Goal: Task Accomplishment & Management: Complete application form

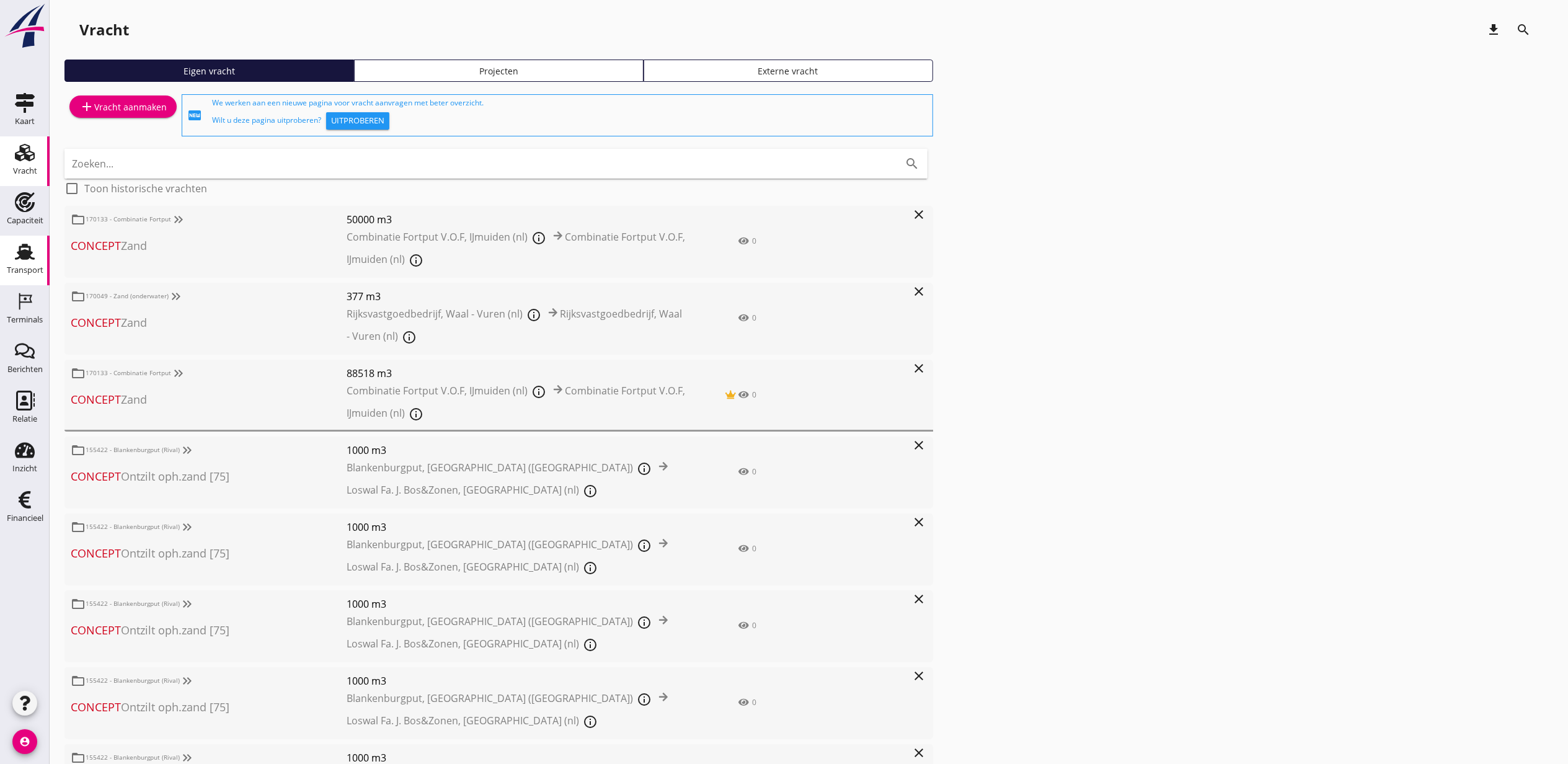
click at [27, 254] on use at bounding box center [25, 252] width 20 height 16
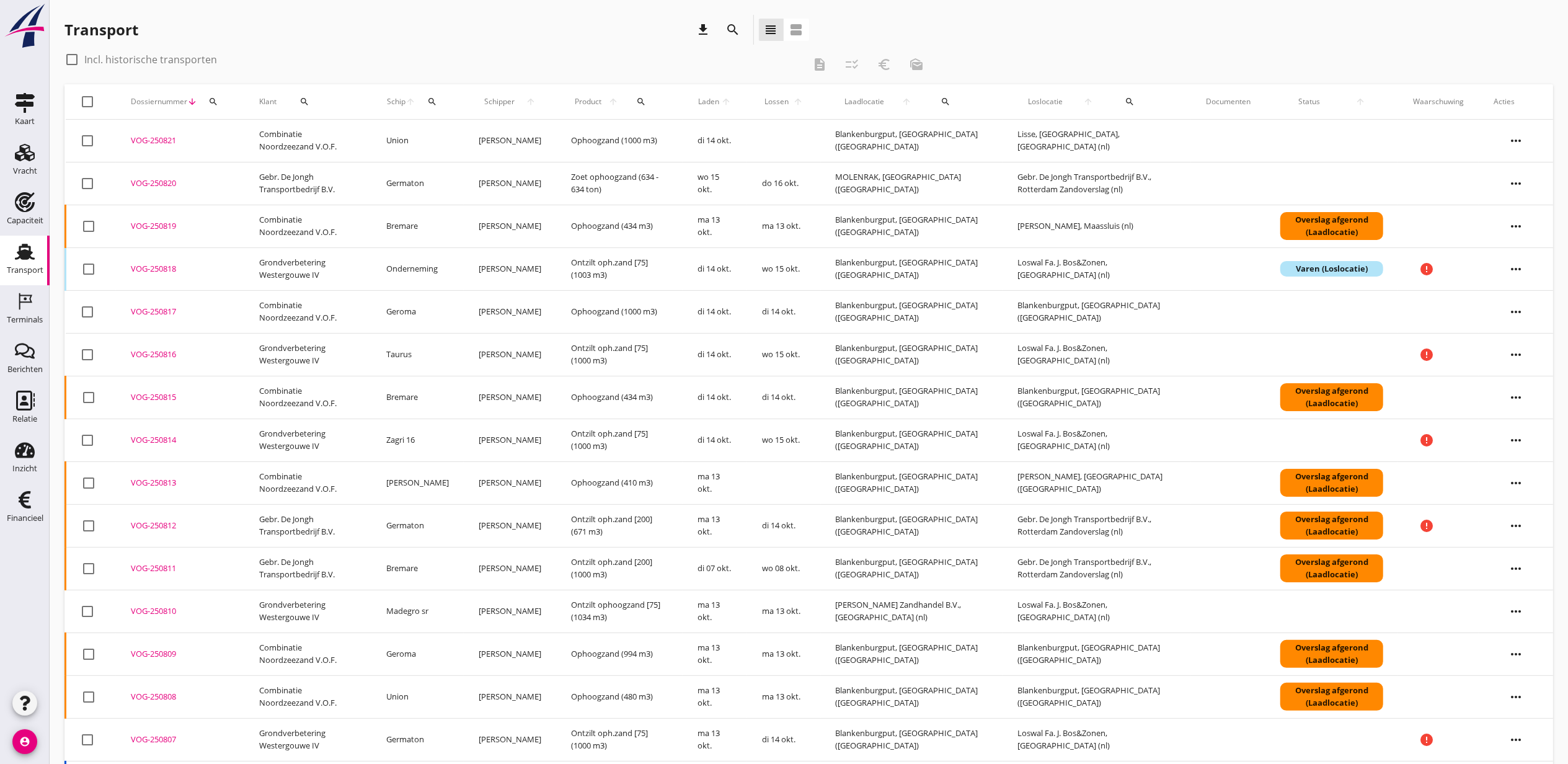
click at [83, 308] on div at bounding box center [88, 312] width 21 height 21
click at [1528, 314] on icon "more_horiz" at bounding box center [1516, 312] width 34 height 34
click at [1521, 497] on div "Vracht verwijderen" at bounding box center [1508, 498] width 88 height 15
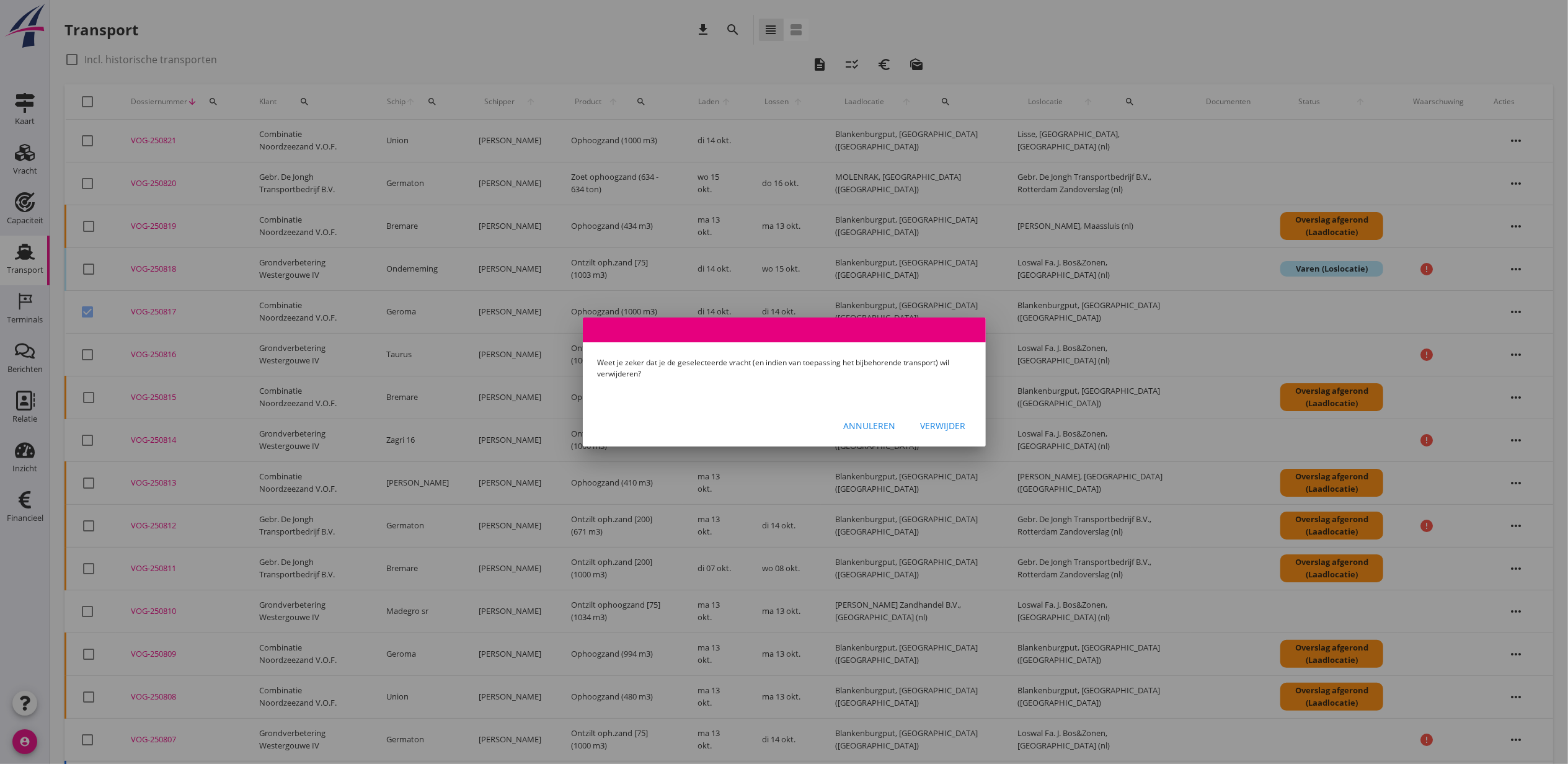
click at [933, 437] on div "Annuleren Verwijder" at bounding box center [784, 425] width 403 height 43
click at [932, 425] on div "Verwijder" at bounding box center [943, 425] width 45 height 13
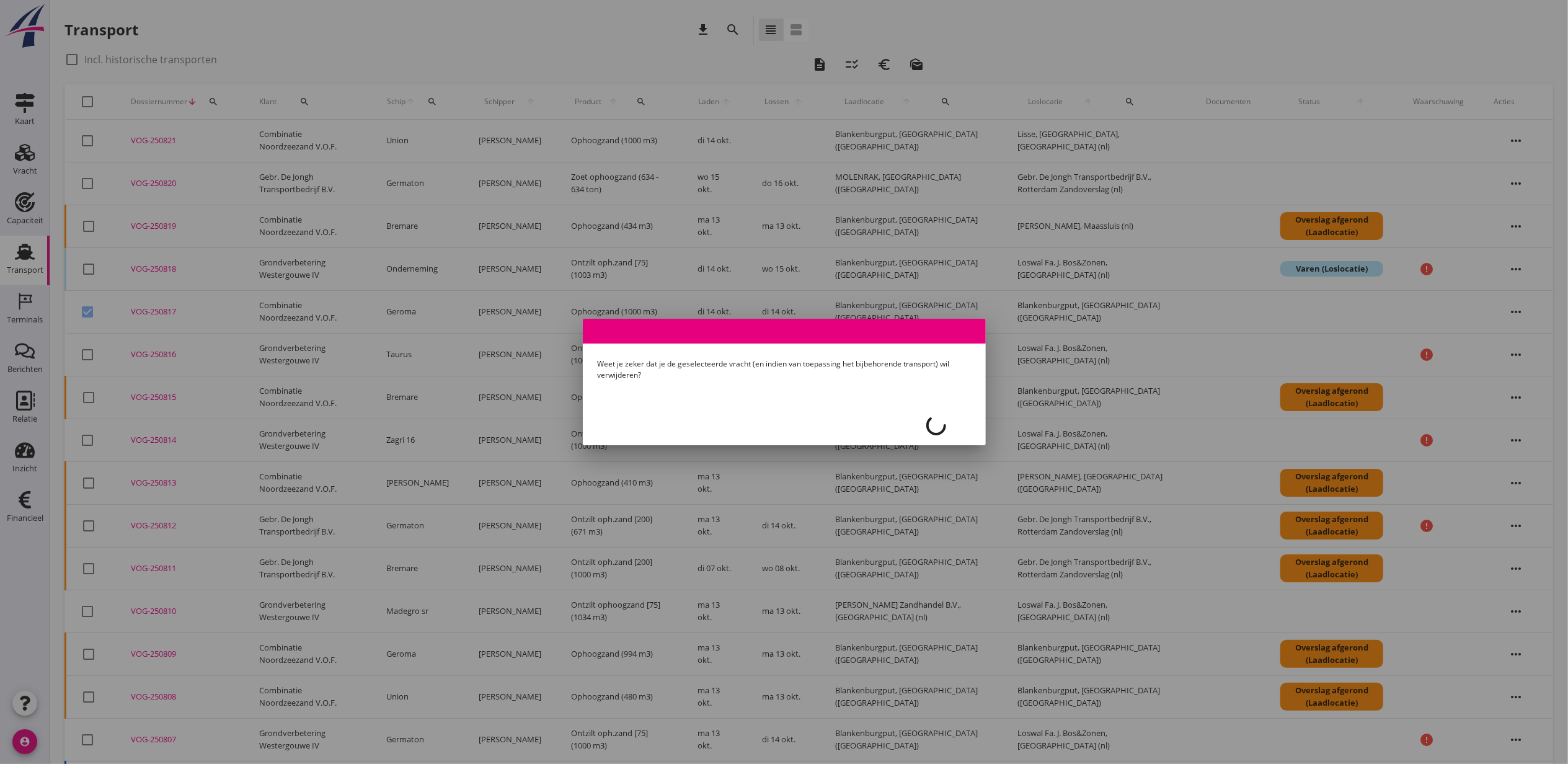
checkbox input "false"
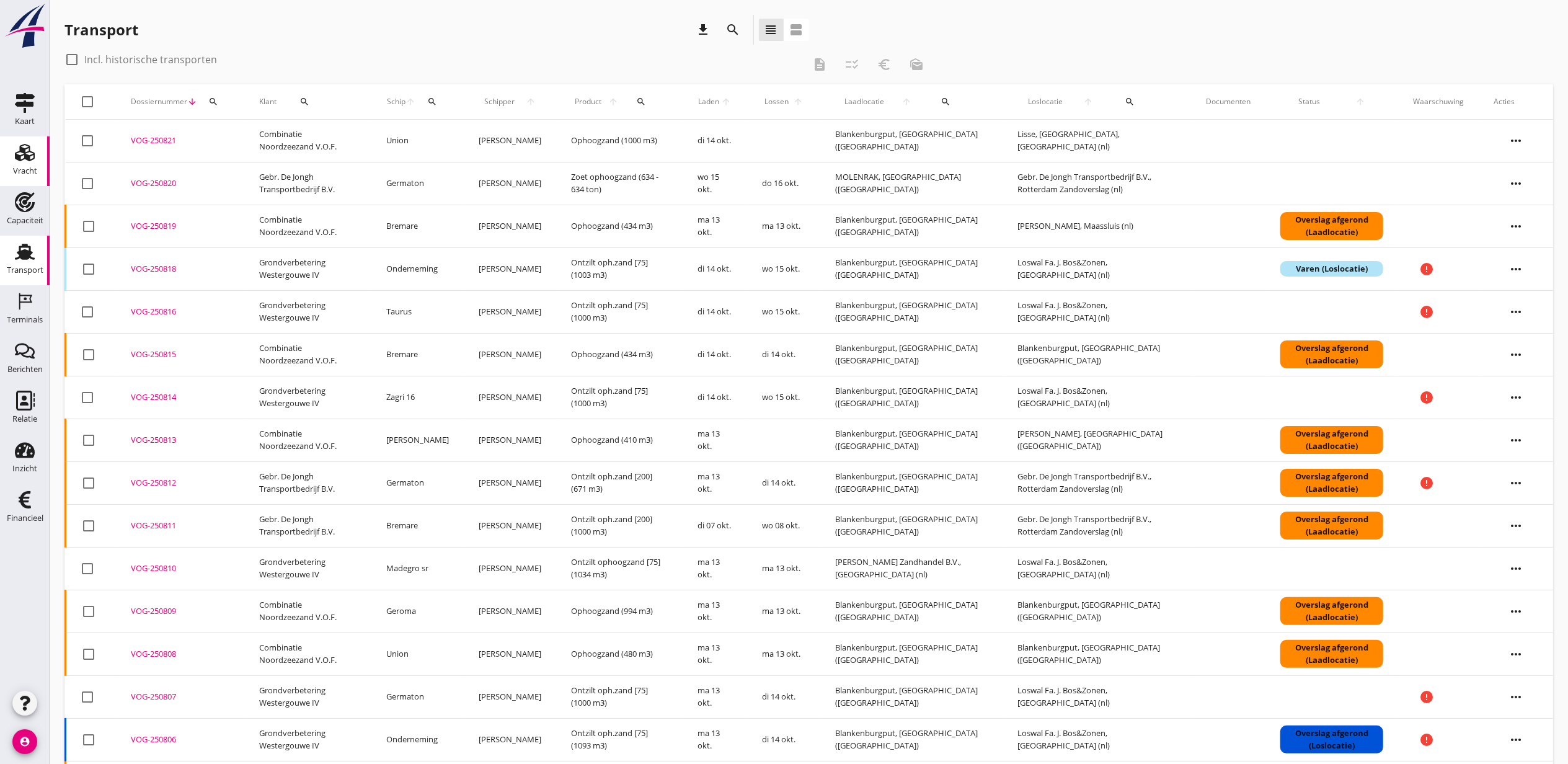
click at [40, 156] on link "Vracht Vracht" at bounding box center [25, 161] width 50 height 50
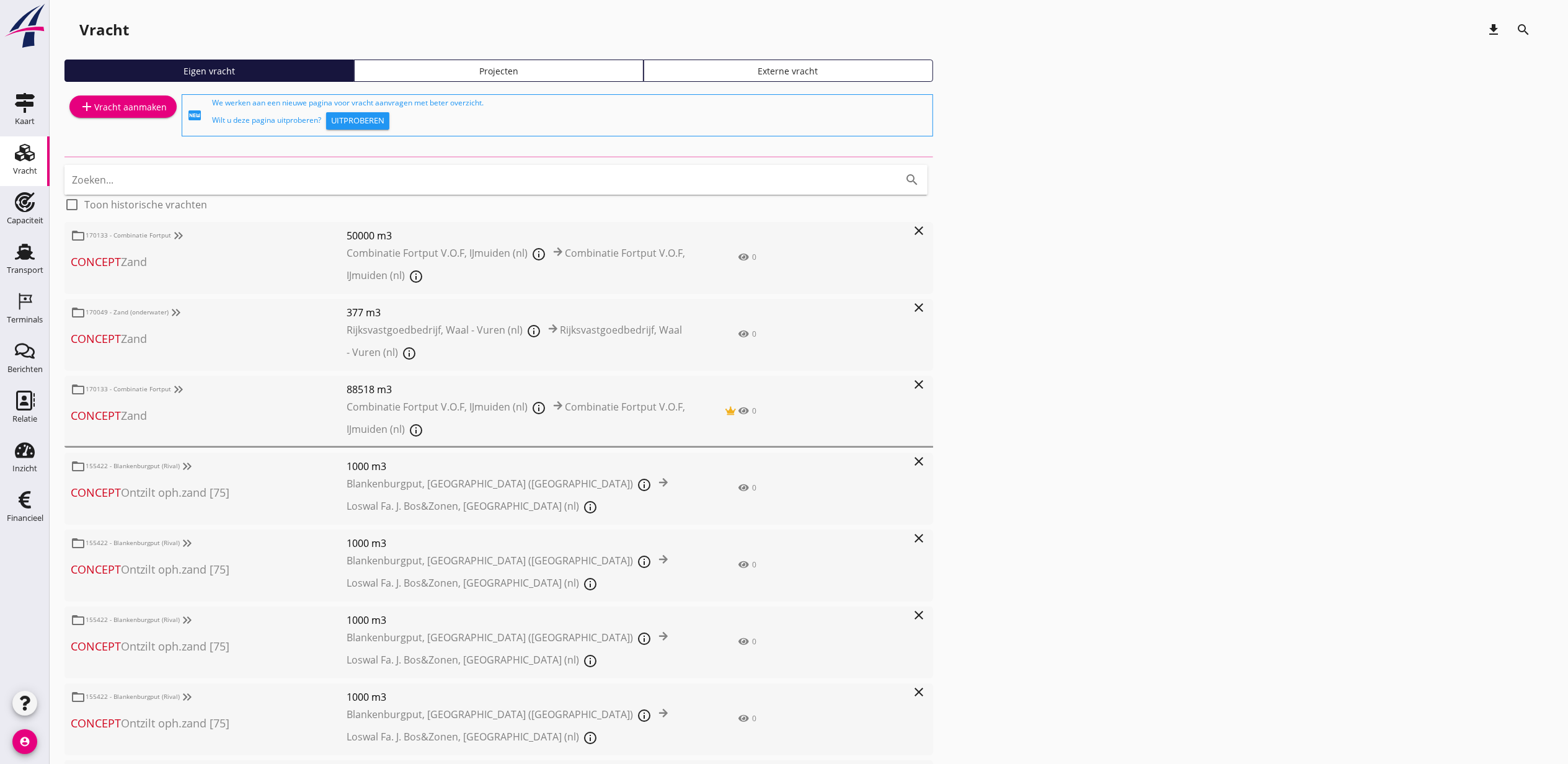
click at [586, 61] on link "Projecten" at bounding box center [499, 70] width 290 height 22
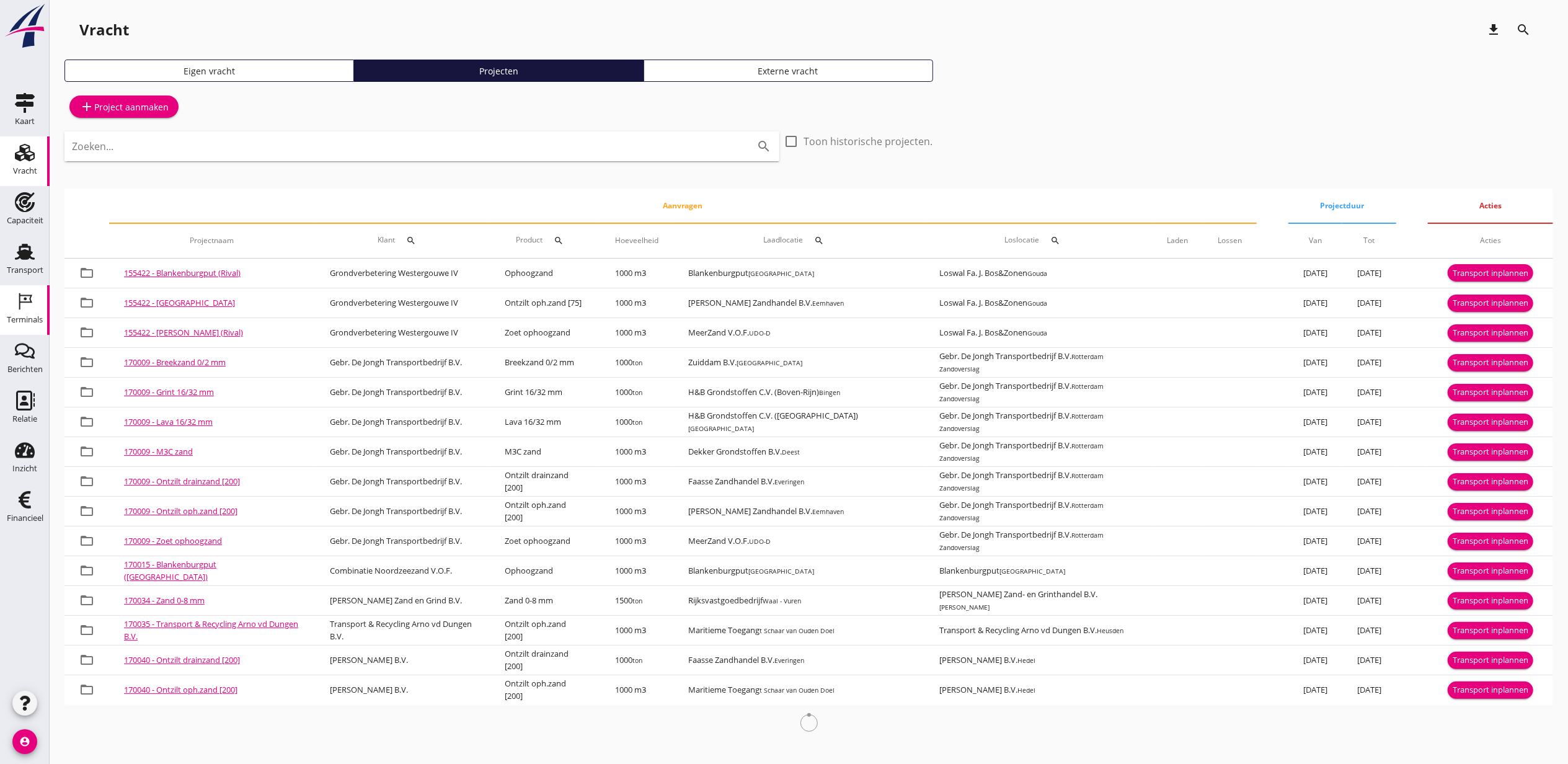
click at [30, 314] on div "Terminals" at bounding box center [25, 319] width 36 height 17
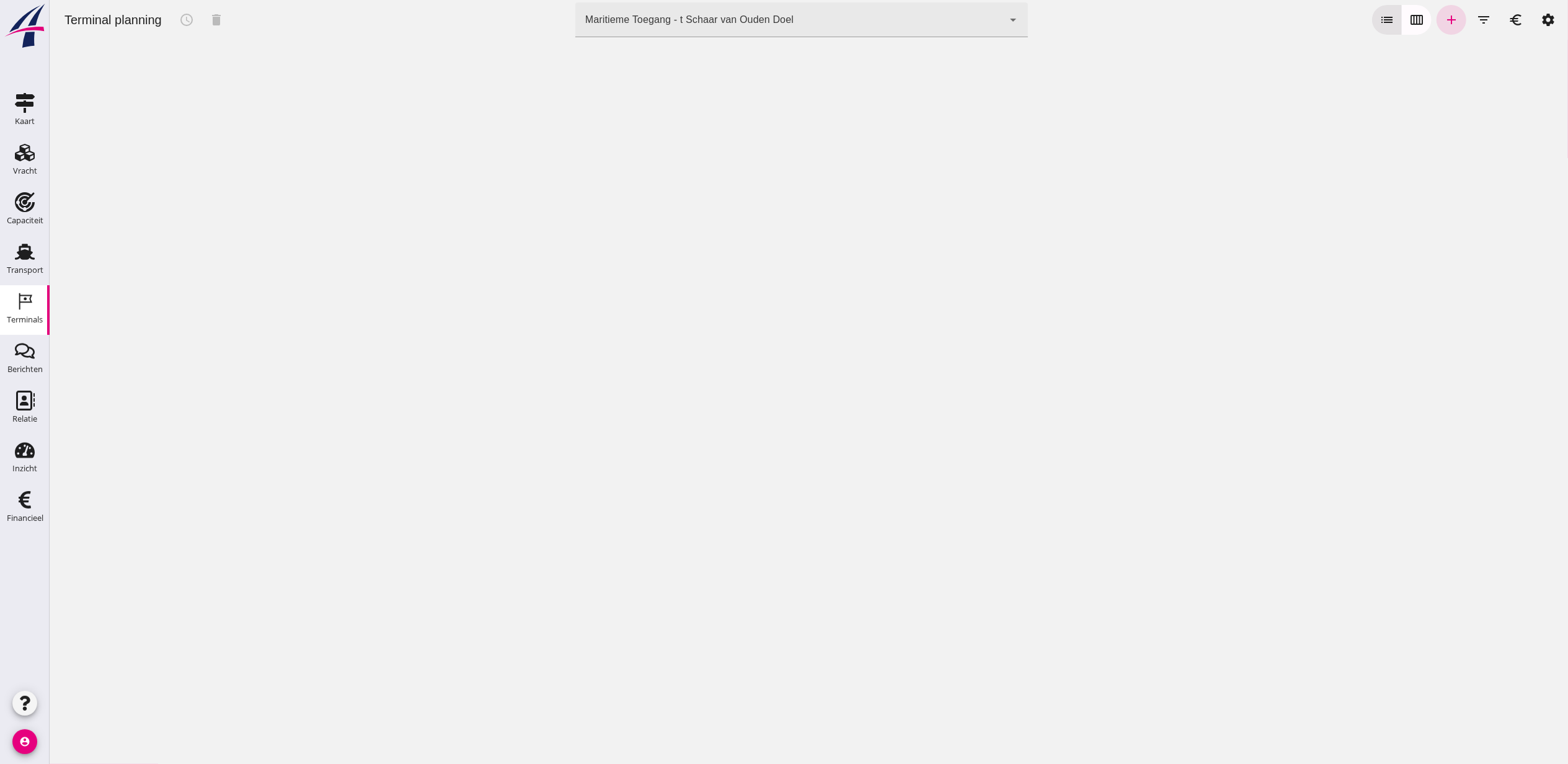
click at [639, 27] on div "Maritieme Toegang - t Schaar van Ouden Doel 453b08e2-5afb-49e8-a076-b9bc6000f457" at bounding box center [788, 20] width 428 height 34
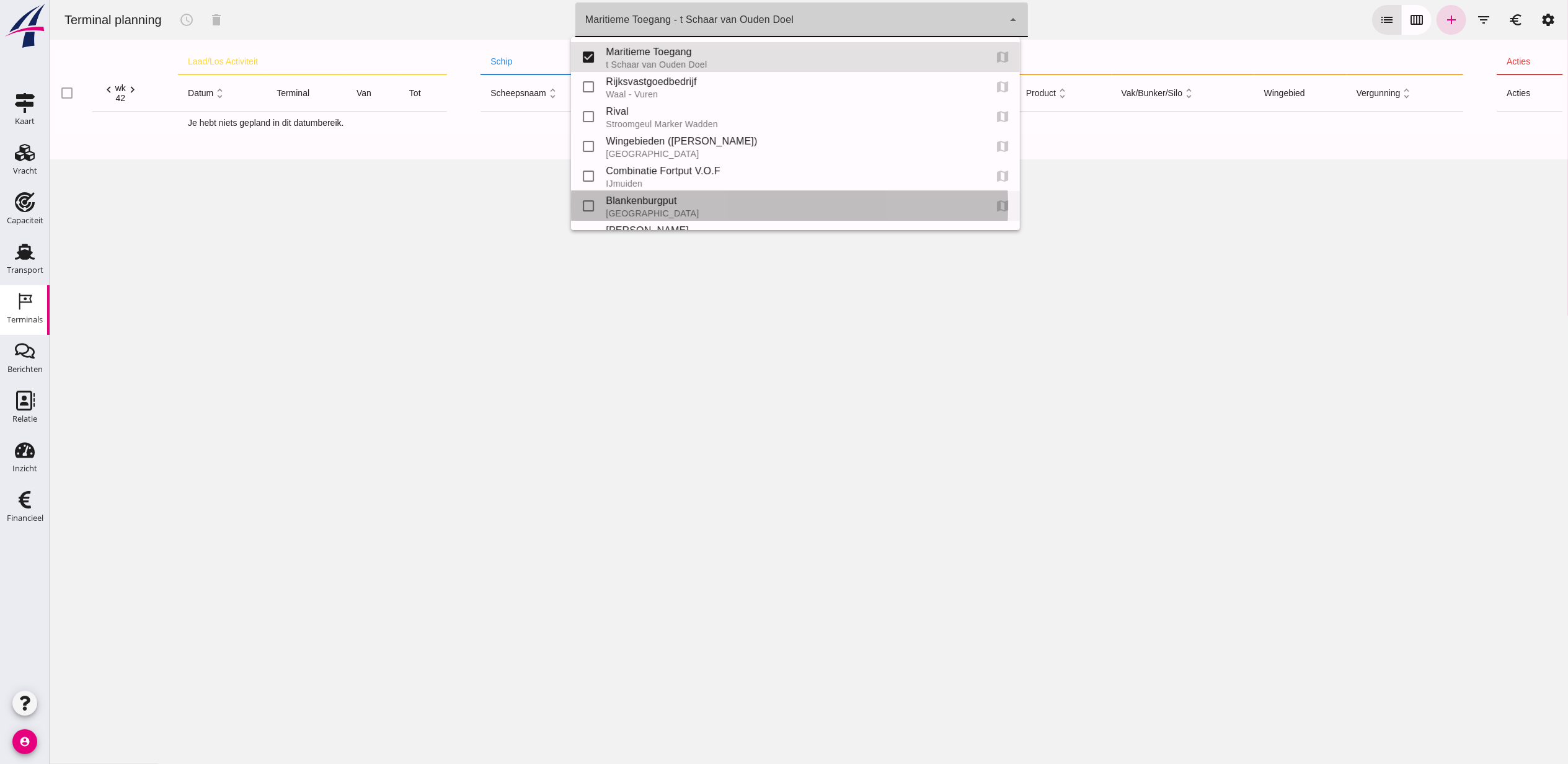
click at [682, 201] on div "Blankenburgput" at bounding box center [790, 200] width 370 height 15
type input "e6c78bfd-e3f1-4bb9-b01e-b37ce3668b52"
checkbox input "false"
checkbox input "true"
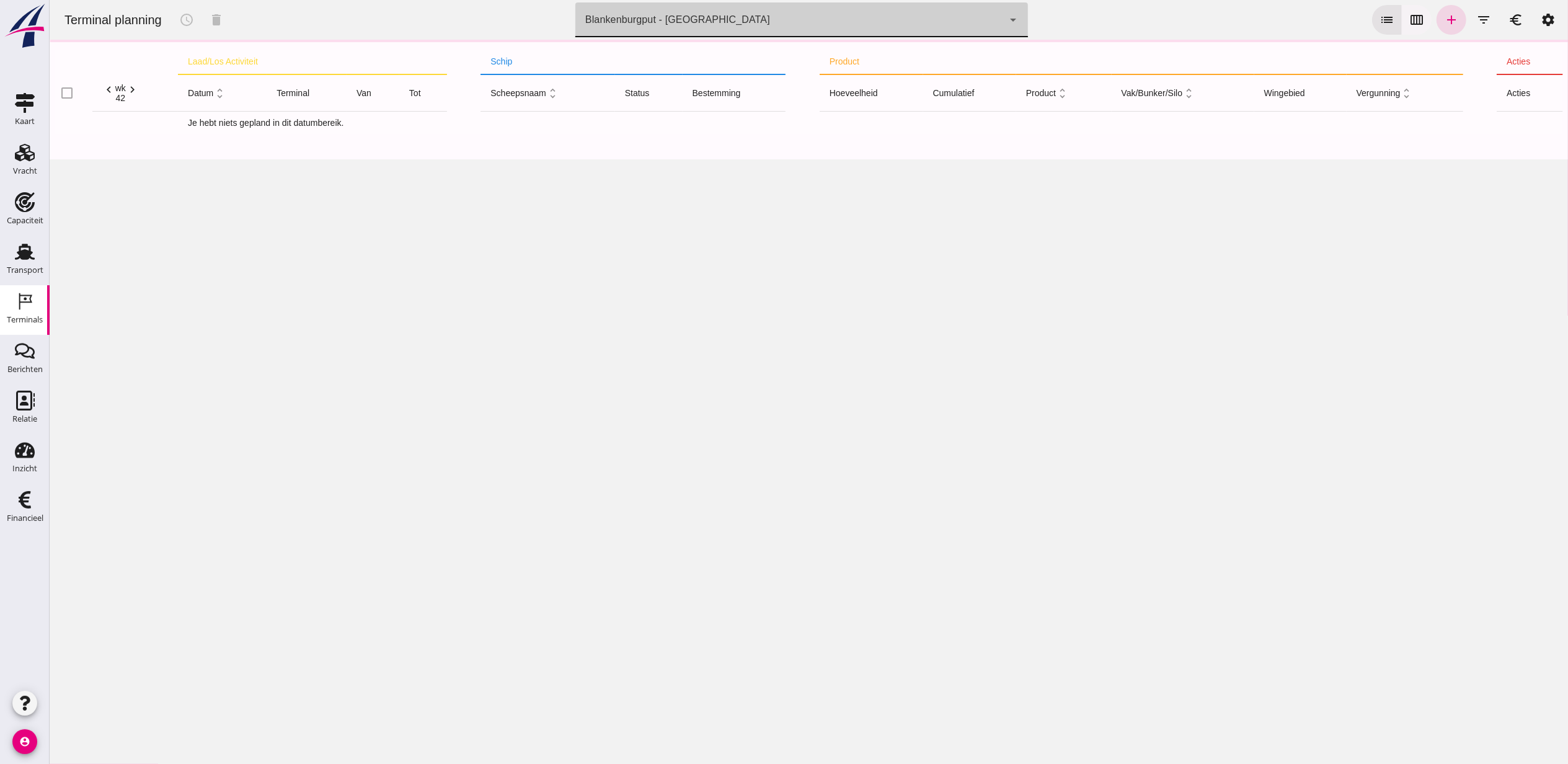
click at [1409, 16] on icon "calendar_view_week" at bounding box center [1416, 20] width 15 height 15
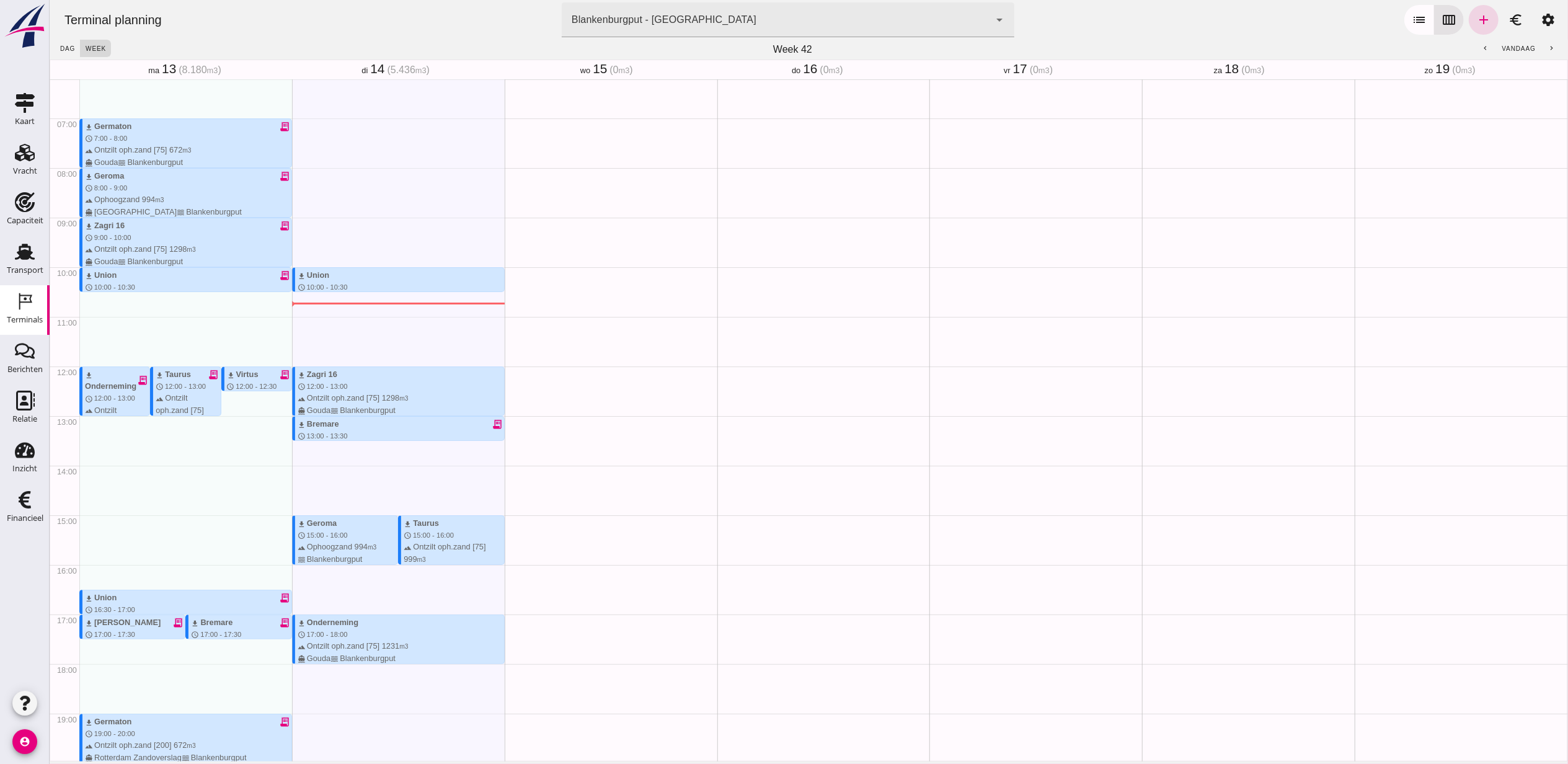
scroll to position [496, 0]
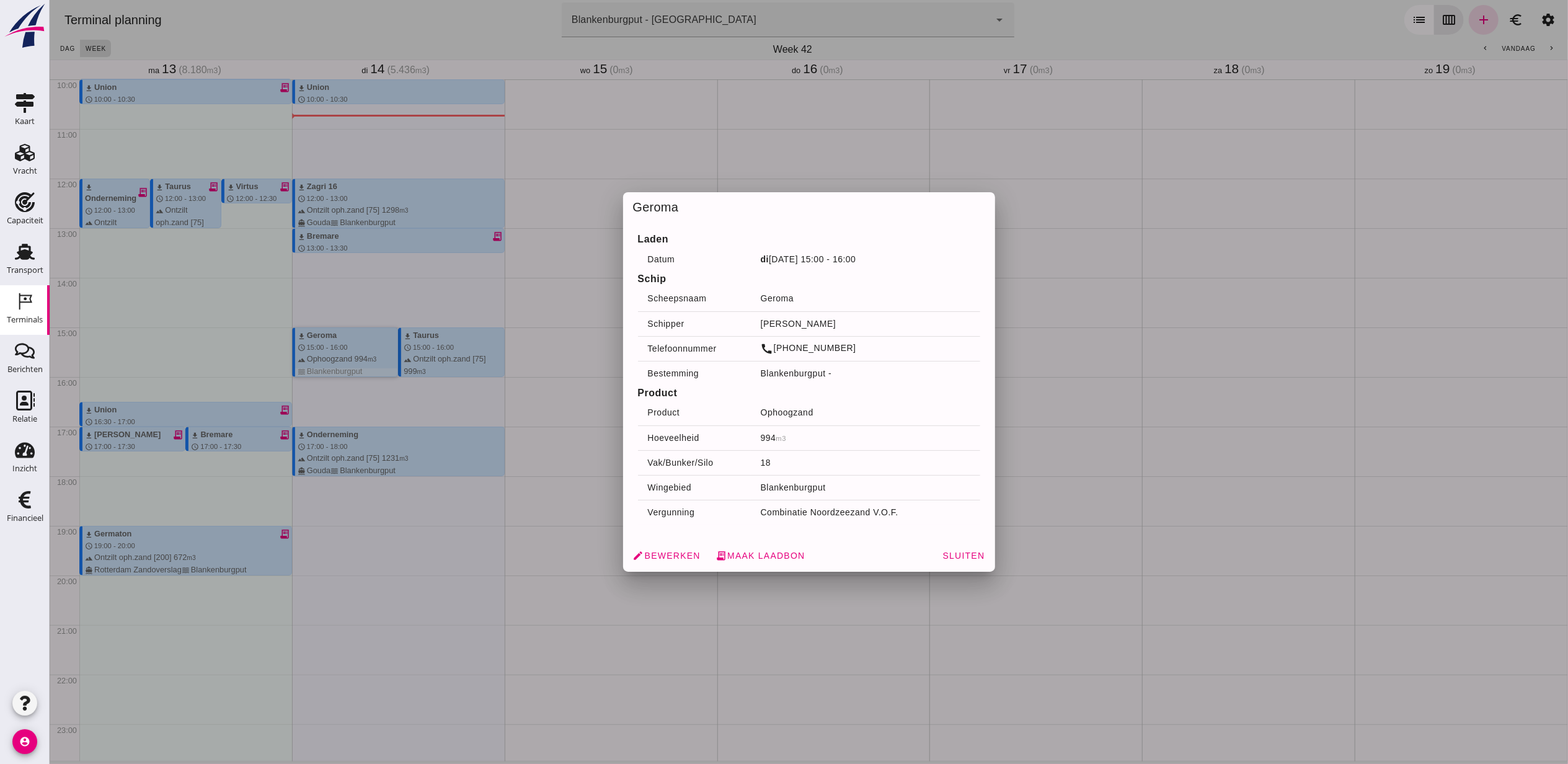
drag, startPoint x: 347, startPoint y: 344, endPoint x: 756, endPoint y: 507, distance: 440.3
click at [786, 500] on td "Combinatie Noordzeezand V.O.F." at bounding box center [865, 512] width 229 height 25
click at [648, 556] on span "edit Bewerken" at bounding box center [666, 555] width 68 height 11
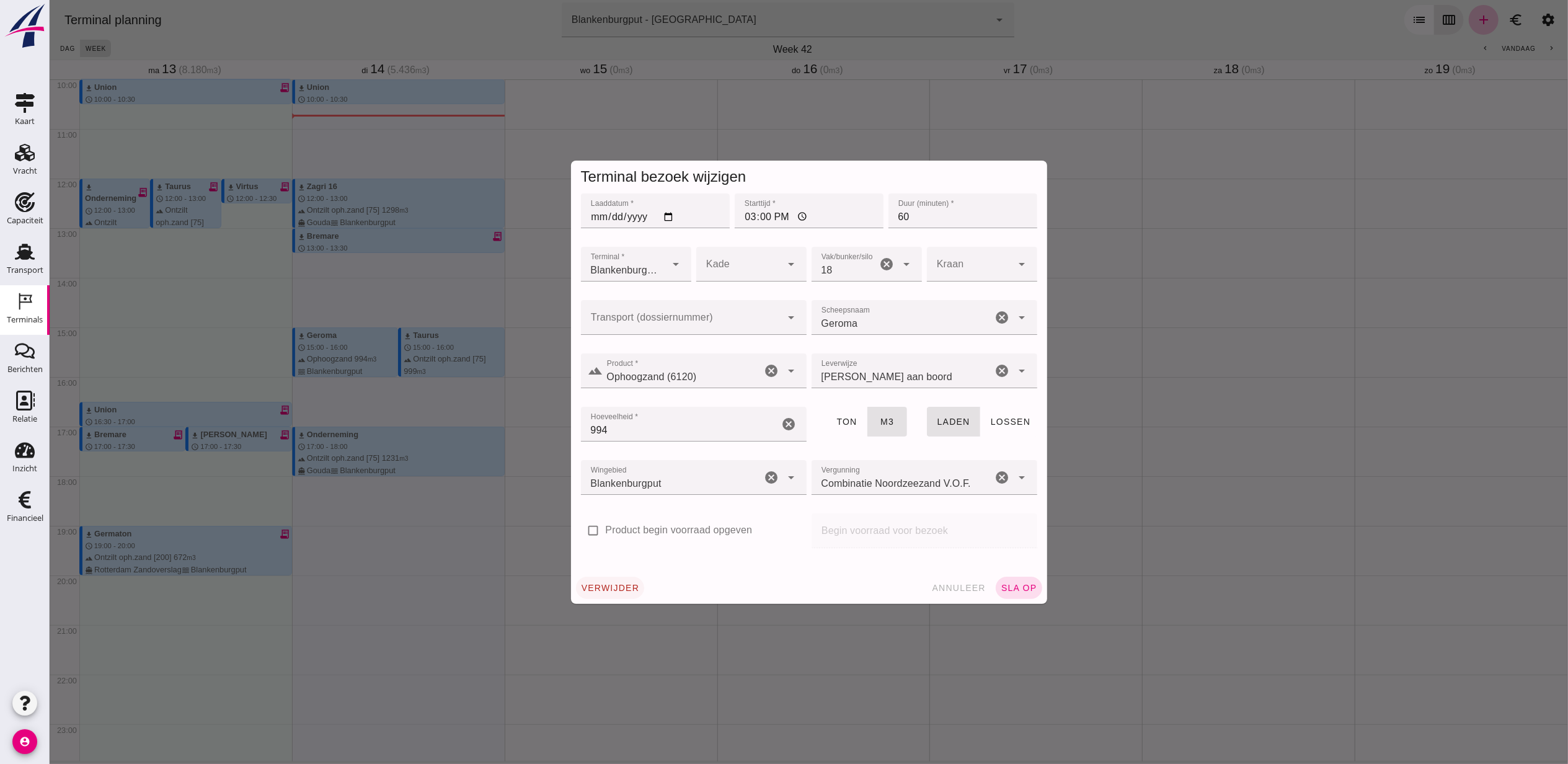
click at [605, 586] on span "verwijder" at bounding box center [609, 587] width 59 height 10
click at [686, 589] on button "bevestig check" at bounding box center [682, 587] width 76 height 22
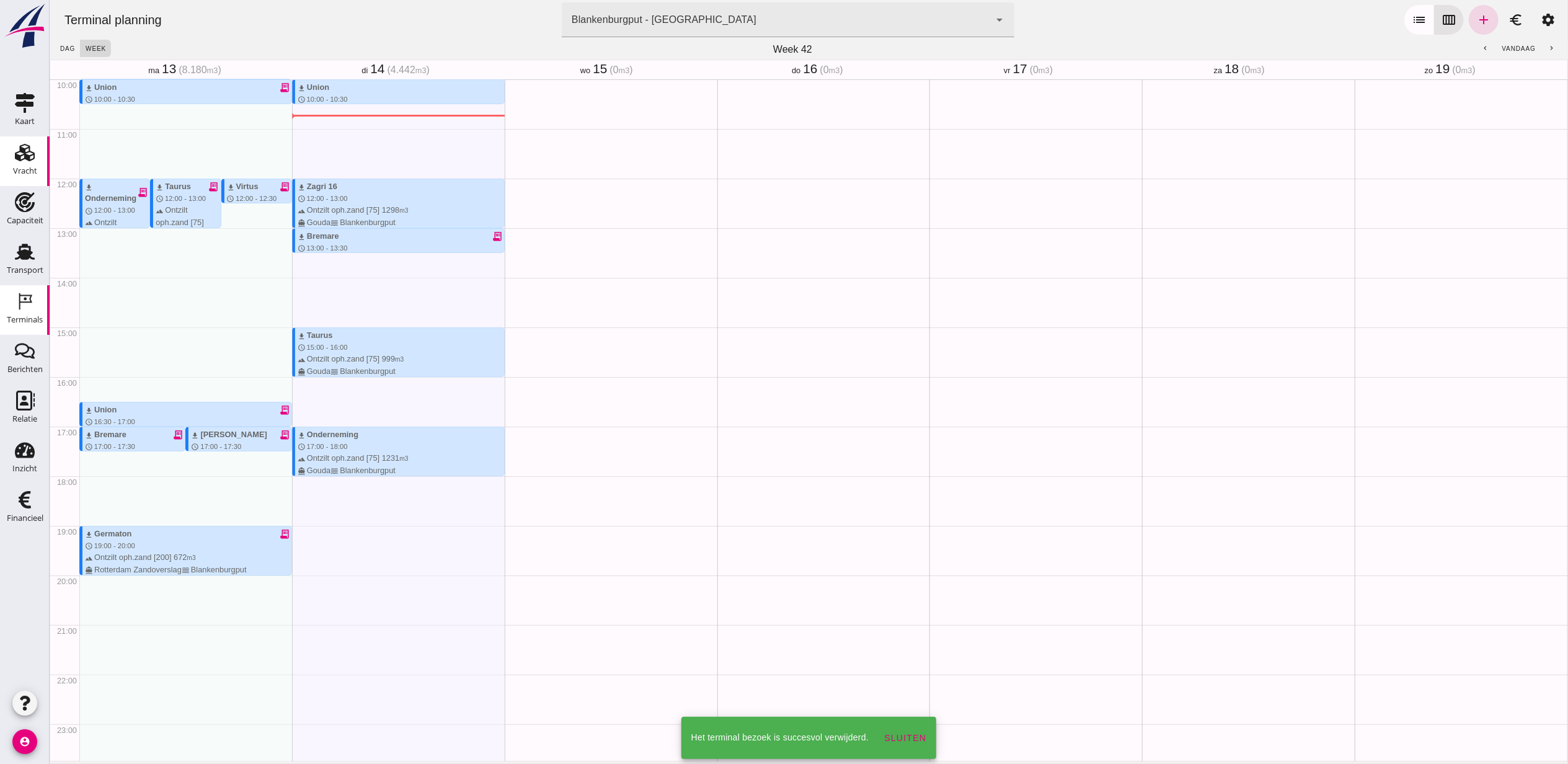
click at [20, 163] on div "Vracht" at bounding box center [25, 171] width 25 height 17
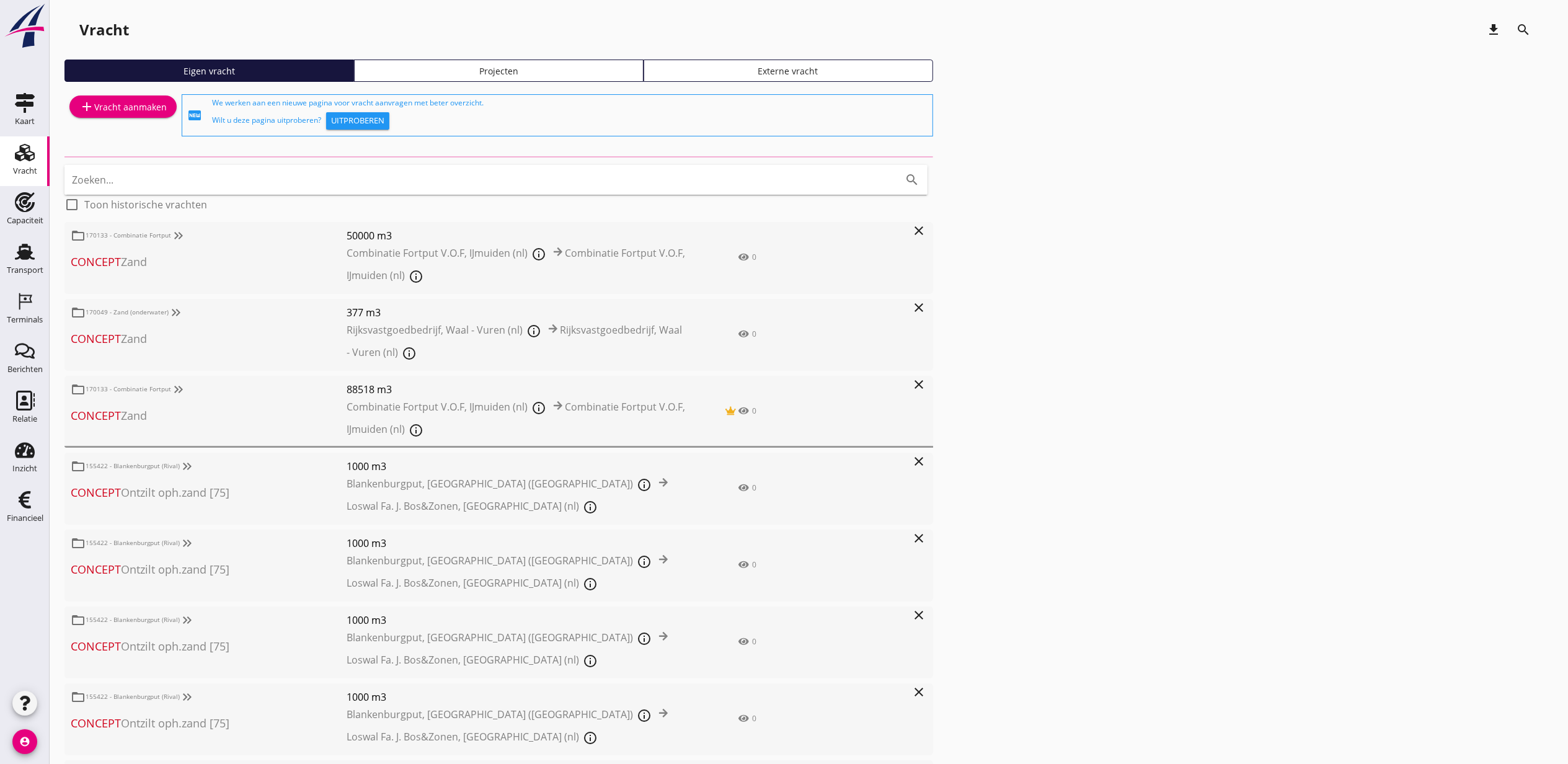
click at [568, 68] on div "Projecten" at bounding box center [499, 71] width 278 height 13
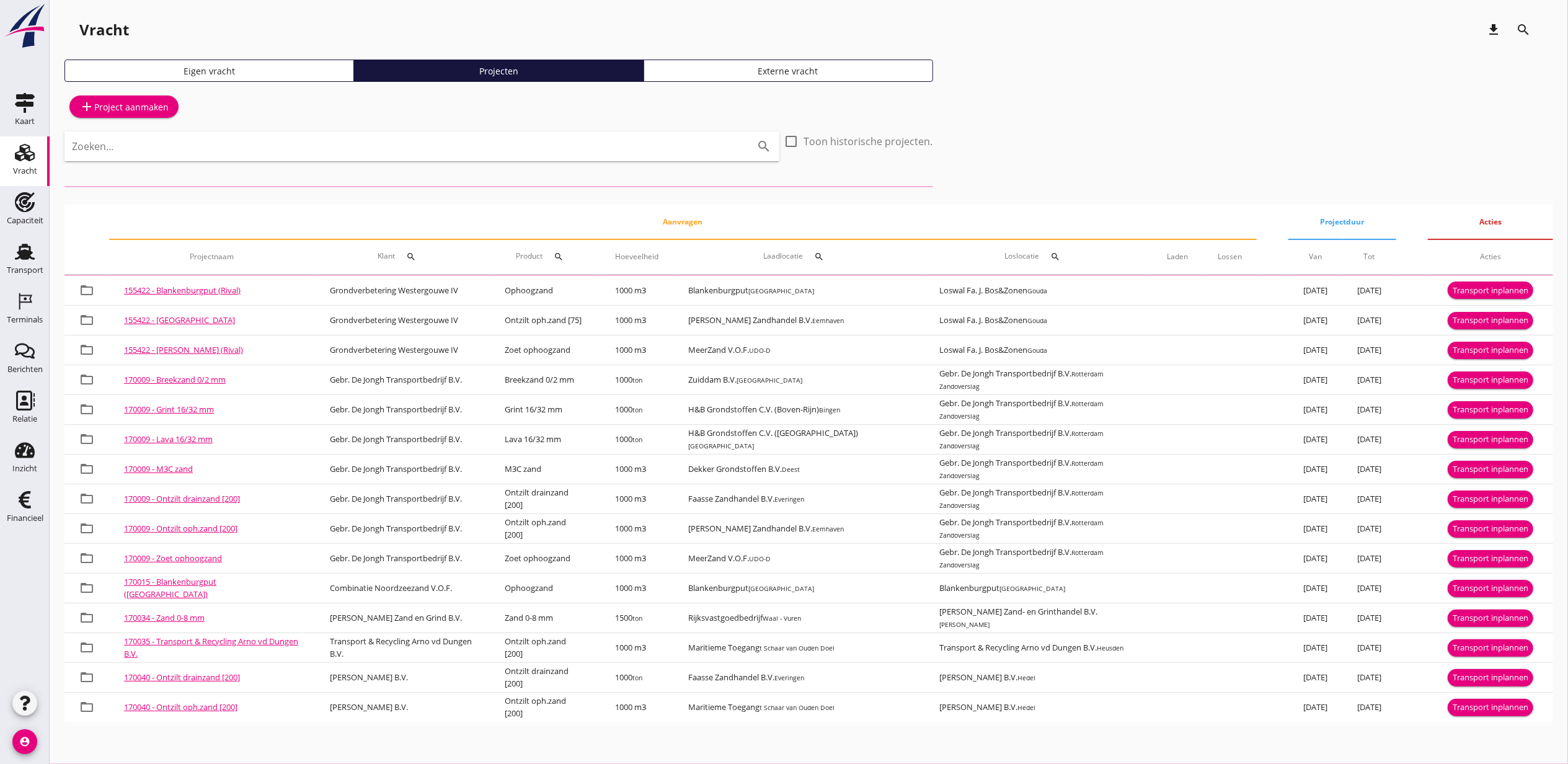
click at [495, 132] on div "Zoeken... search" at bounding box center [422, 146] width 715 height 29
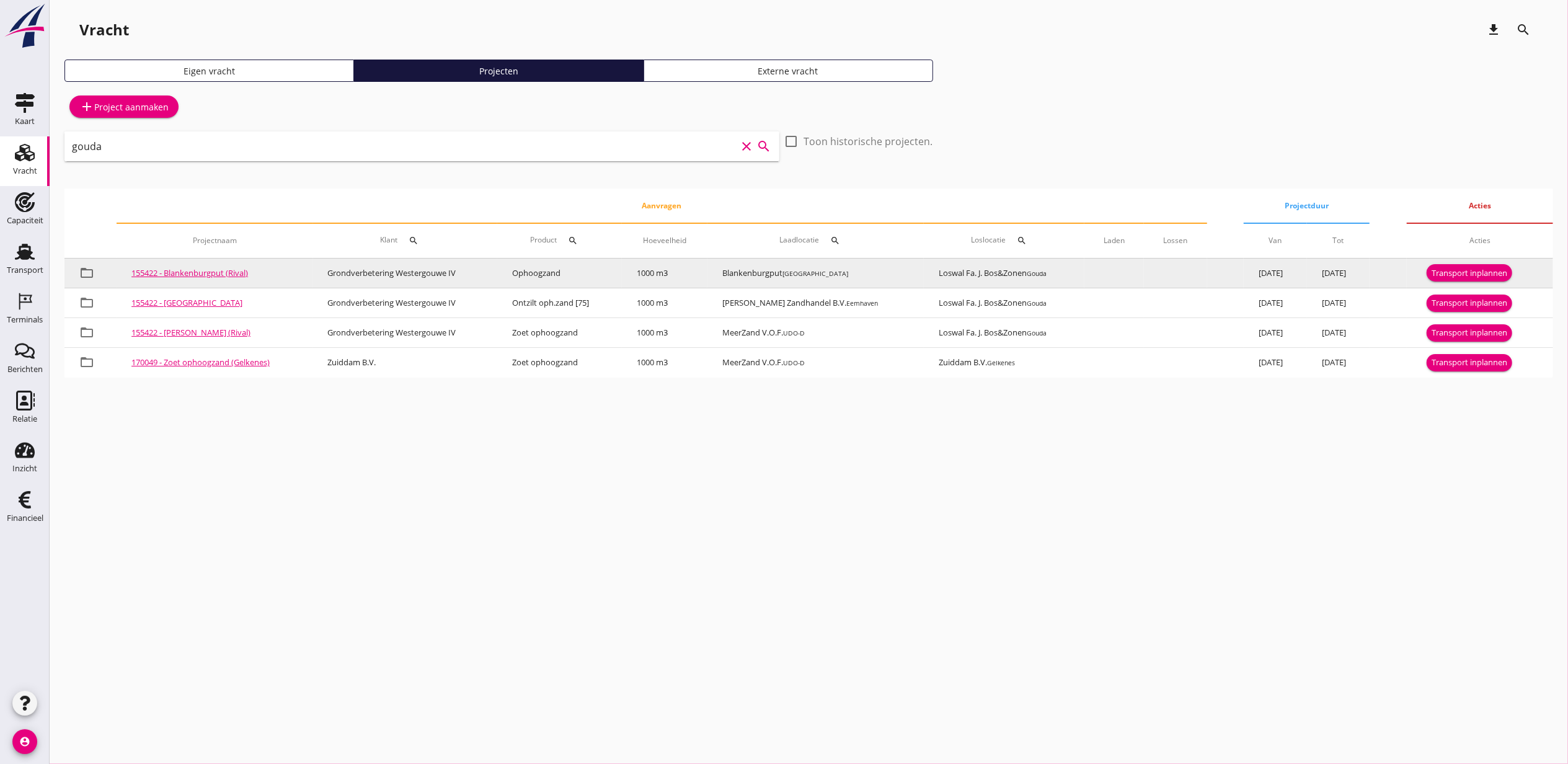
type input "gouda"
click at [1464, 273] on div "Transport inplannen" at bounding box center [1469, 273] width 75 height 12
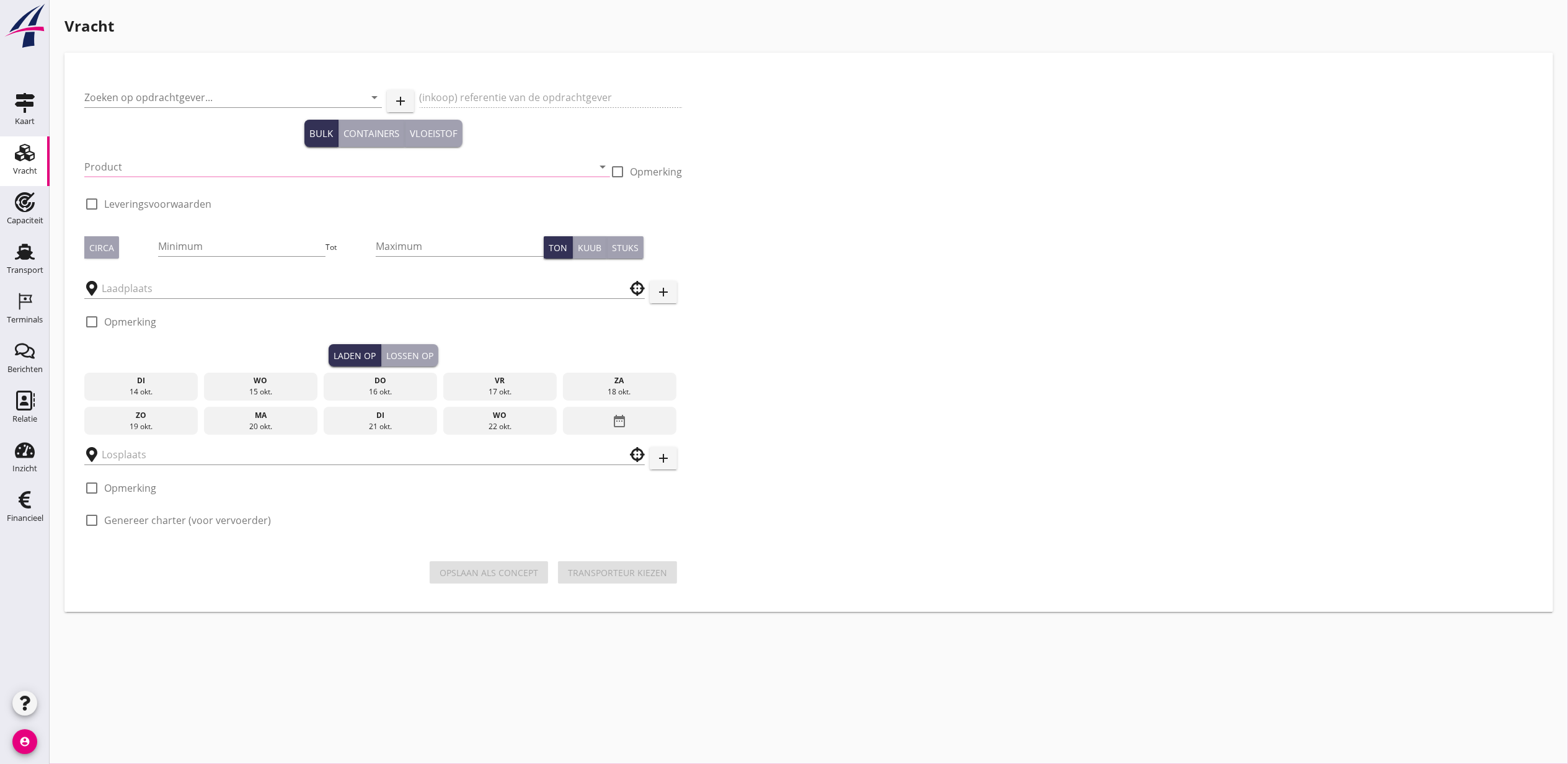
type input "Grondverbetering Westergouwe IV"
type input "Ophoogzand"
type input "1000"
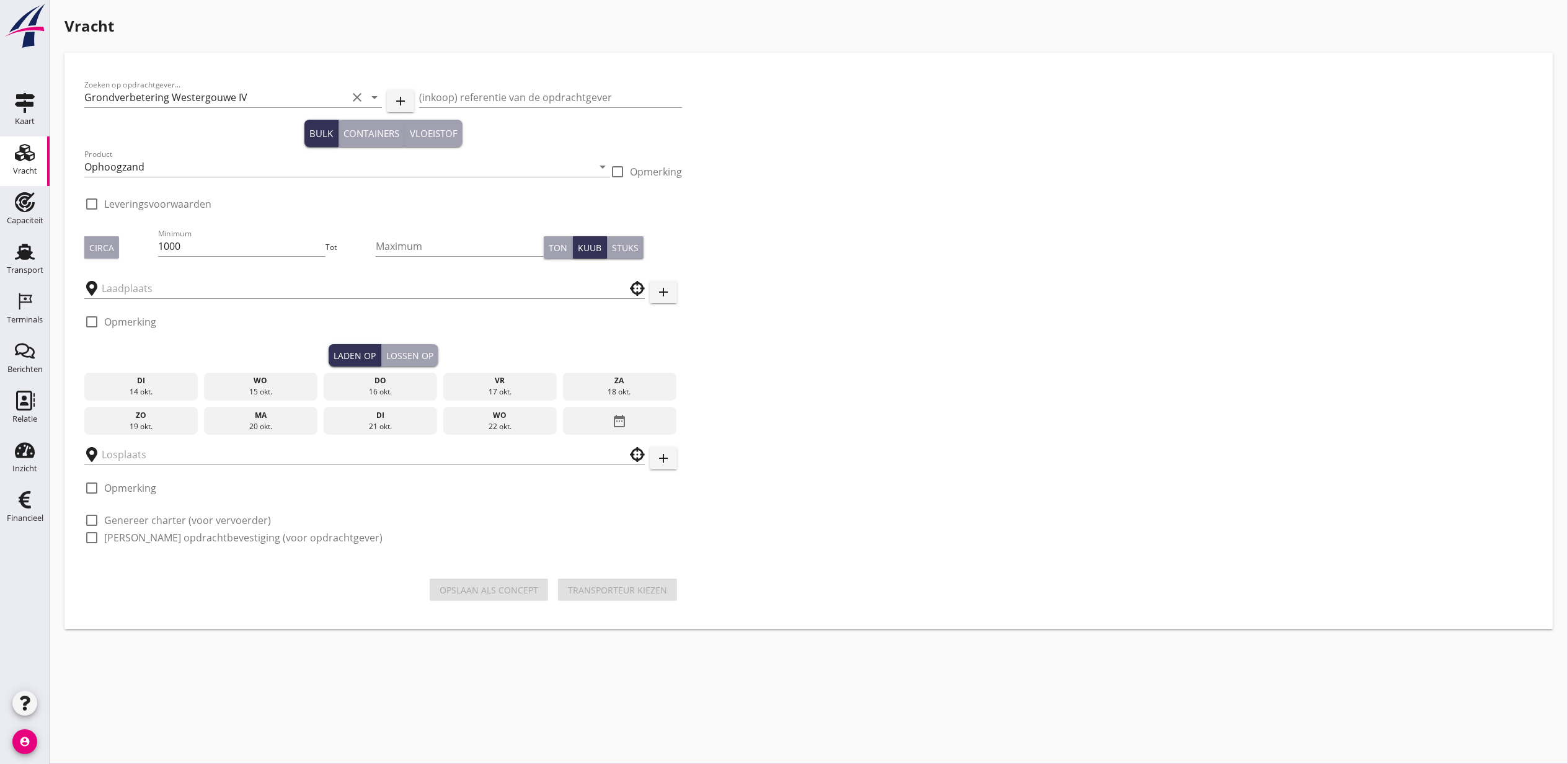
checkbox input "true"
type input "Blankenburgput"
type input "Loswal Fa. J. Bos&Zonen"
checkbox input "true"
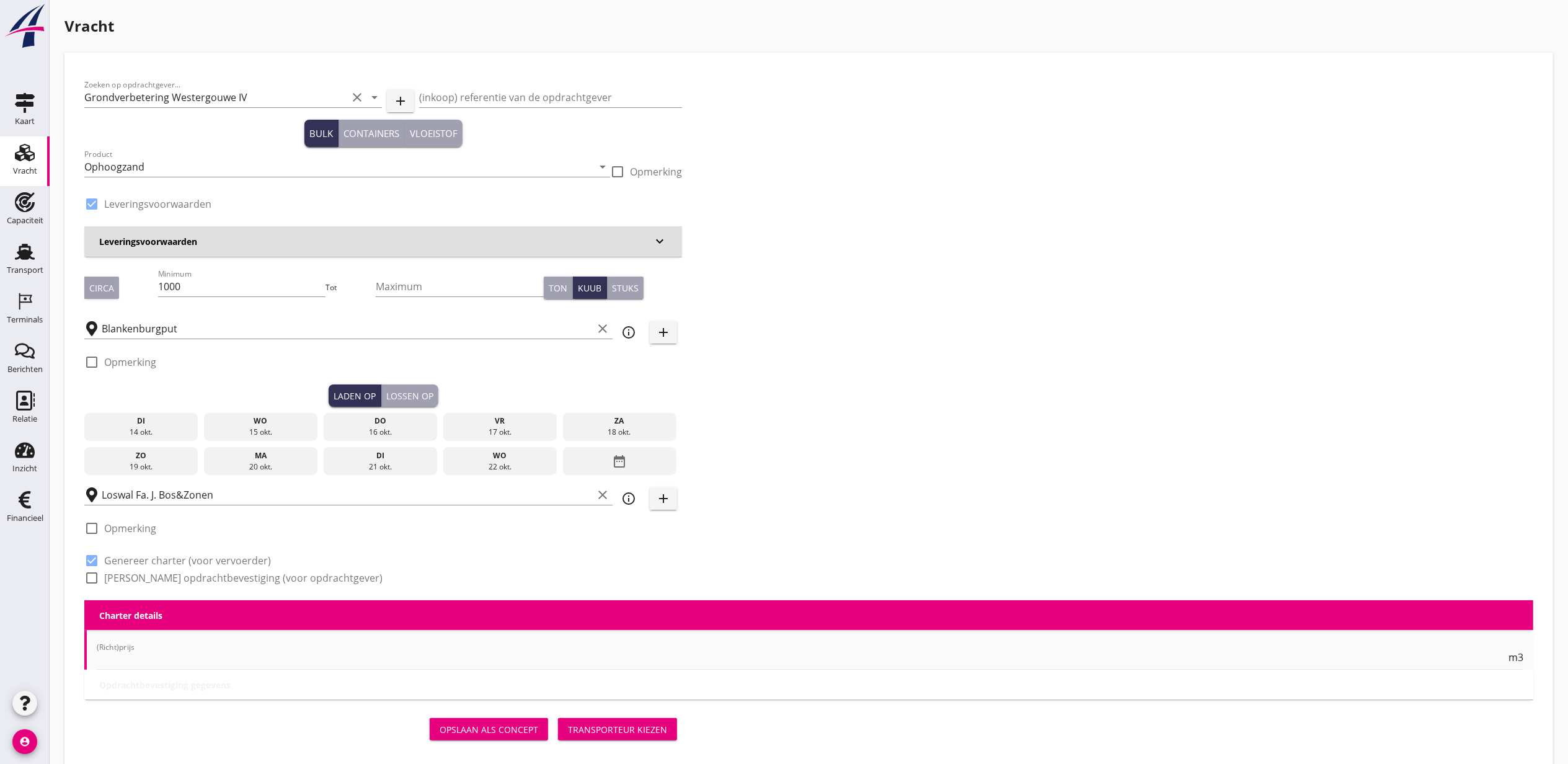
type input "2.2"
radio input "false"
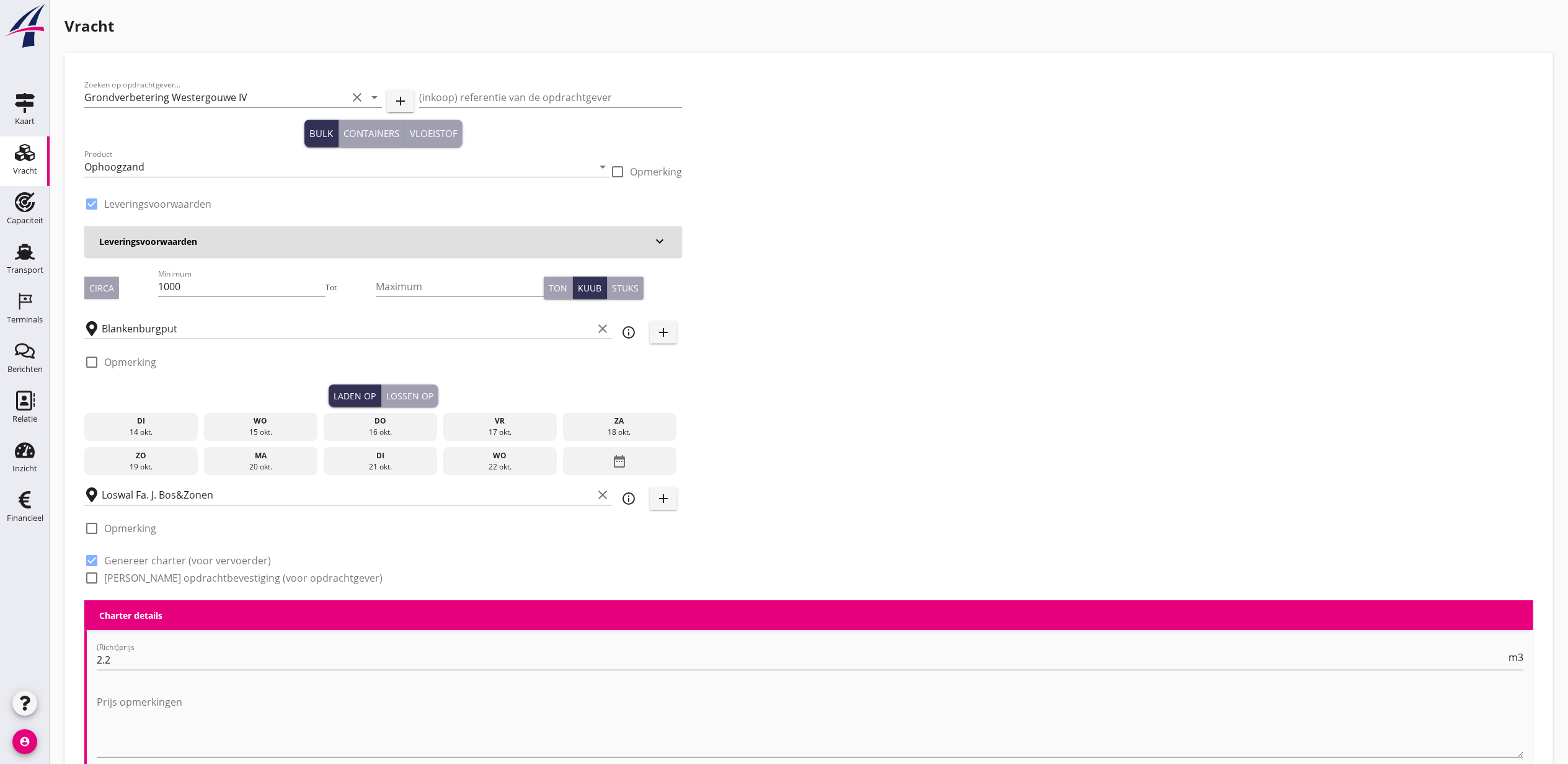
click at [174, 425] on div "di" at bounding box center [142, 421] width 108 height 11
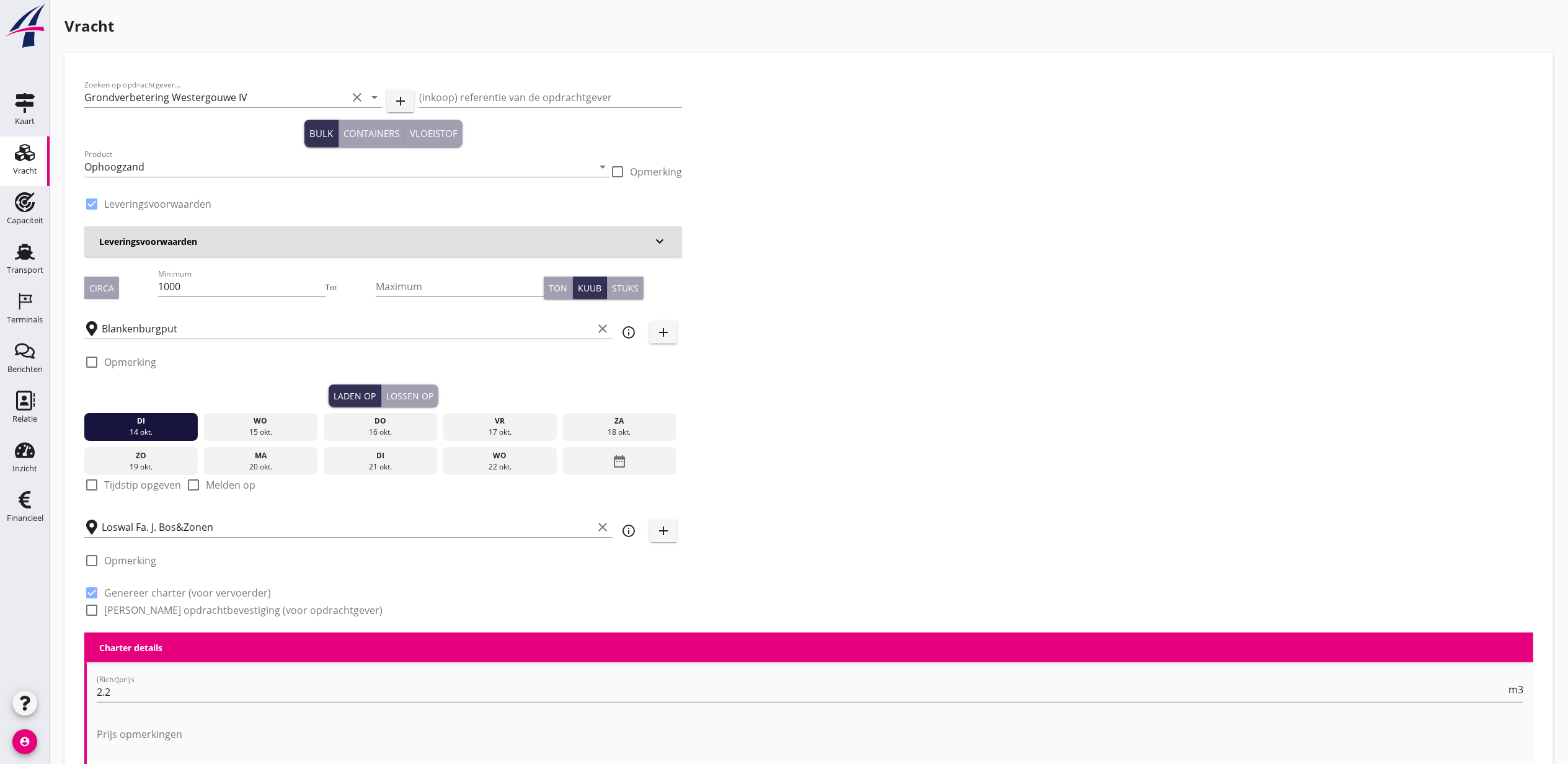
click at [127, 492] on div "check_box_outline_blank Tijdstip opgeven" at bounding box center [133, 485] width 97 height 15
click at [106, 488] on label "Tijdstip opgeven" at bounding box center [142, 484] width 77 height 12
checkbox input "true"
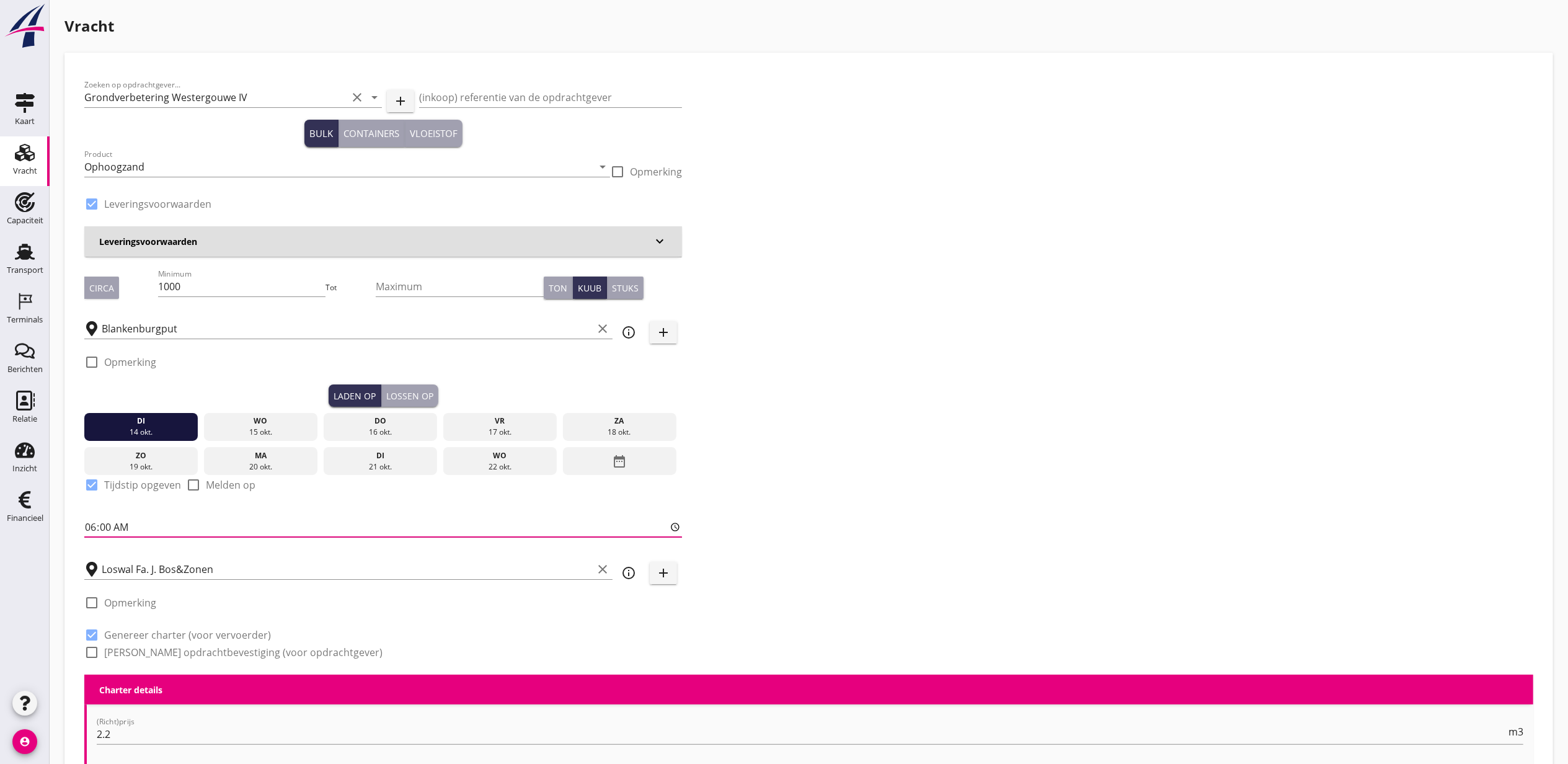
click at [91, 529] on input "06:00" at bounding box center [383, 527] width 598 height 20
type input "15:00"
click at [401, 401] on div "Lossen op" at bounding box center [410, 396] width 47 height 13
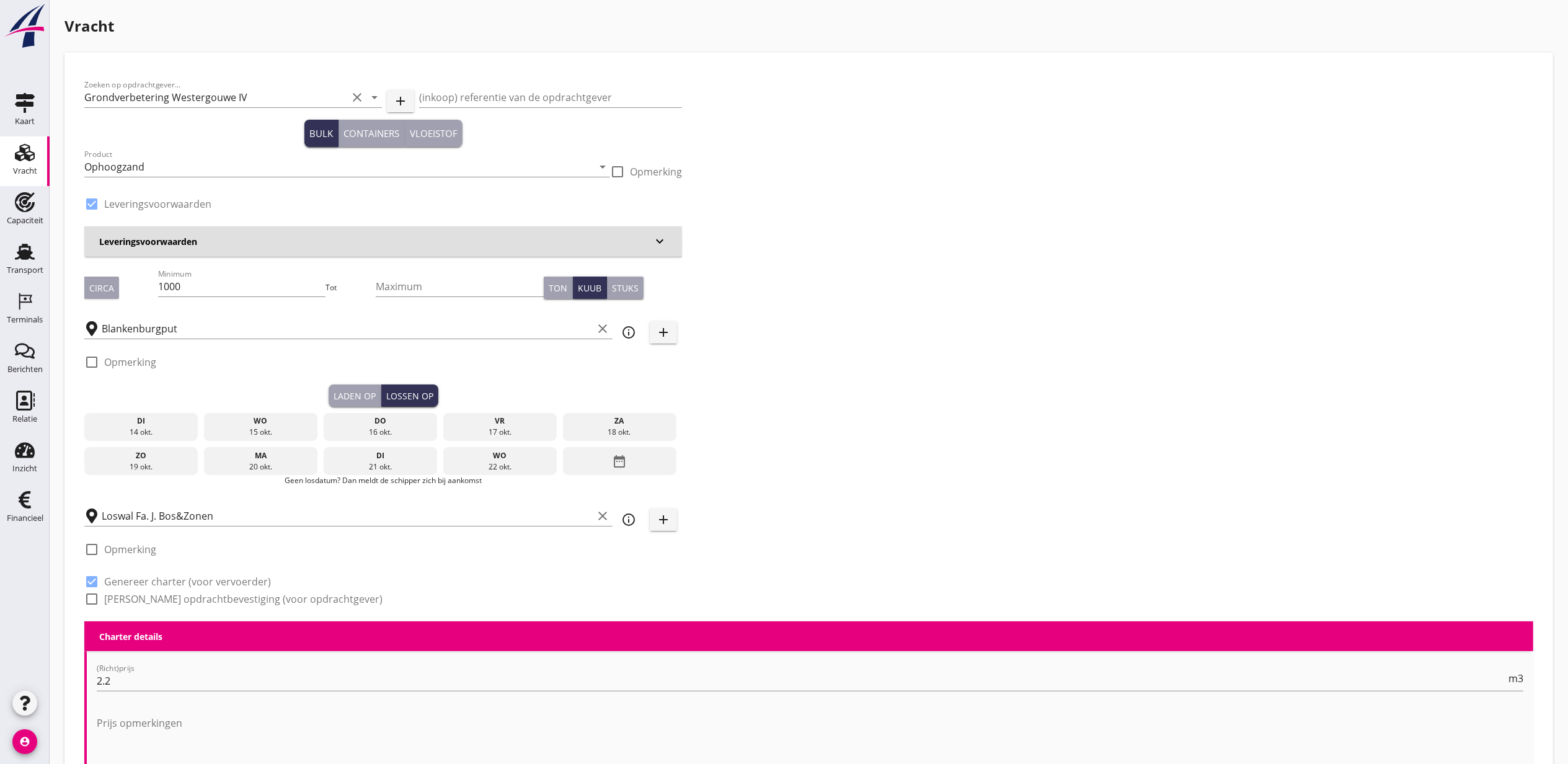
click at [260, 422] on div "wo" at bounding box center [261, 421] width 108 height 11
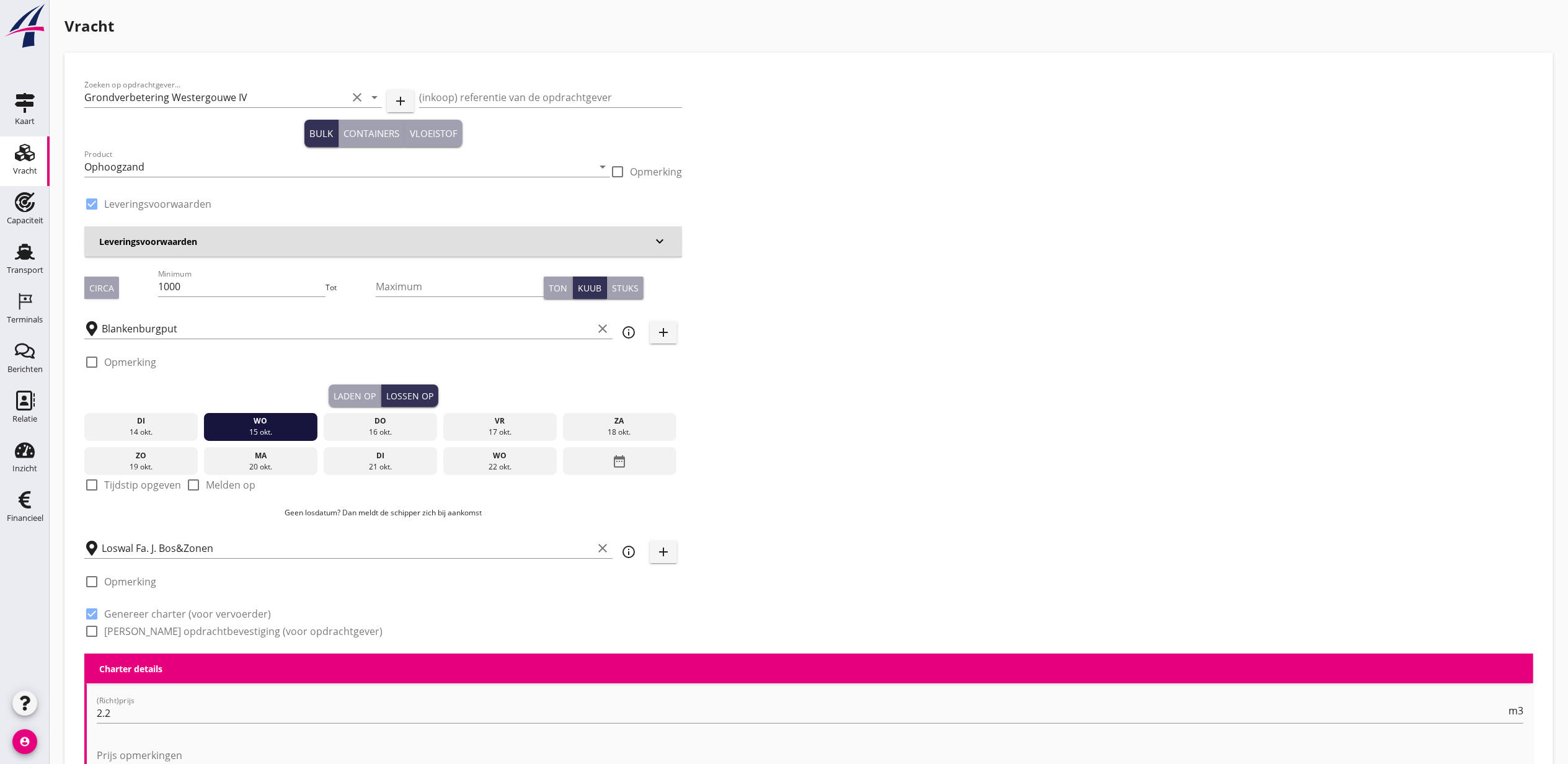
click at [149, 483] on label "Tijdstip opgeven" at bounding box center [142, 484] width 77 height 12
checkbox input "true"
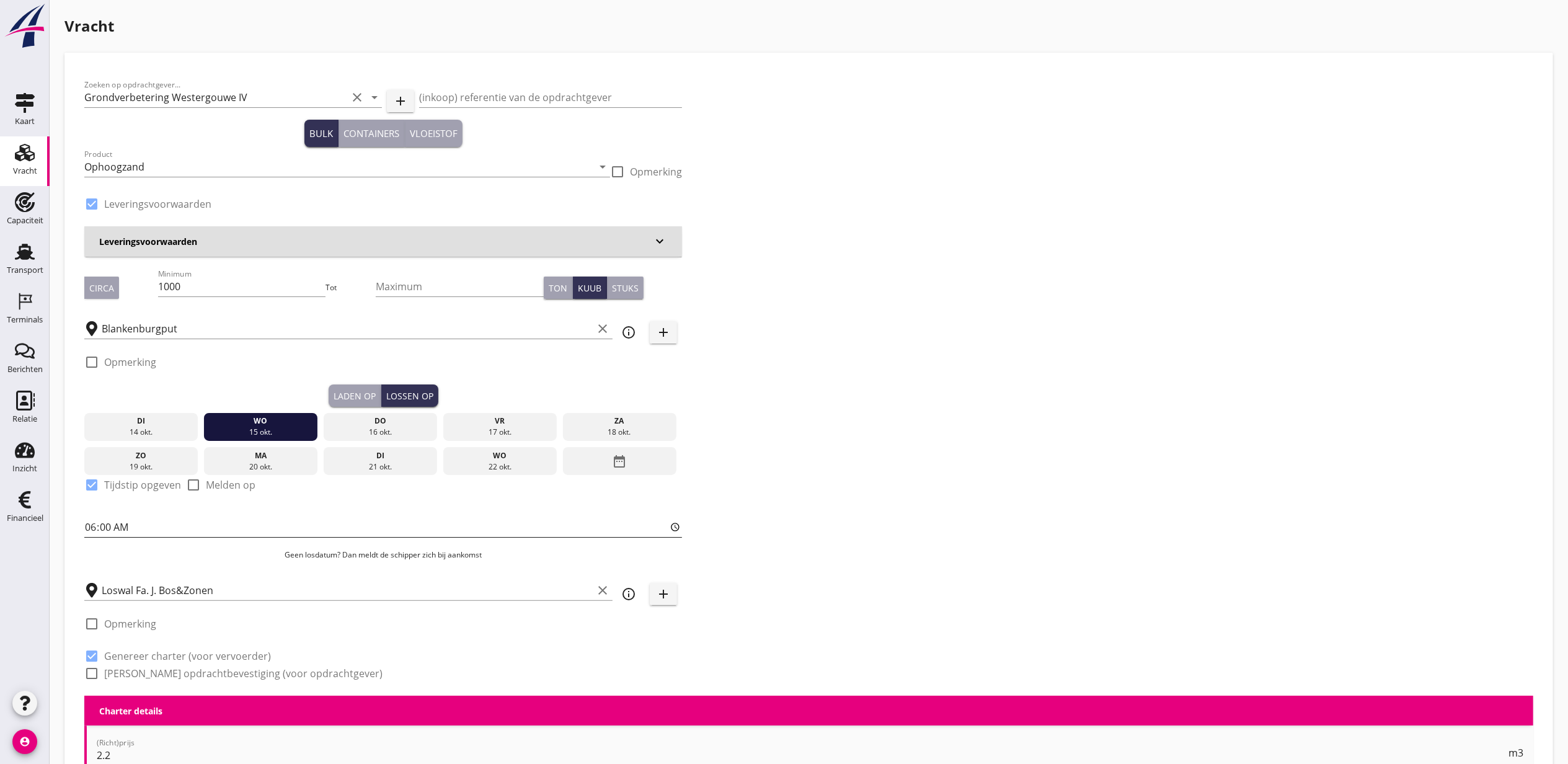
click at [87, 519] on input "06:00" at bounding box center [383, 527] width 598 height 20
type input "12:00"
click at [895, 337] on div "Zoeken op opdrachtgever... Grondverbetering Westergouwe IV clear arrow_drop_dow…" at bounding box center [808, 384] width 1458 height 623
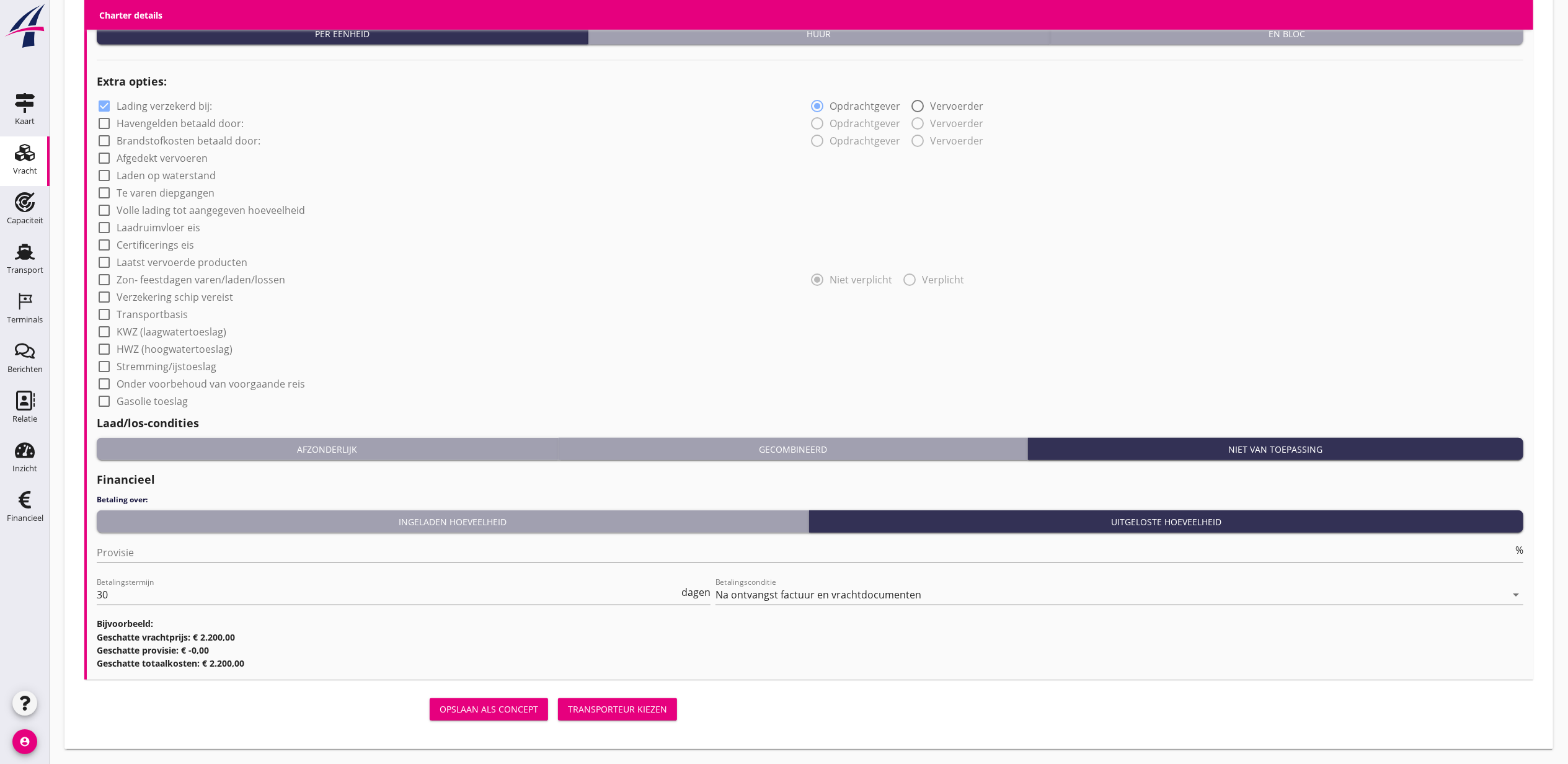
click at [633, 712] on div "Transporteur kiezen" at bounding box center [617, 709] width 99 height 13
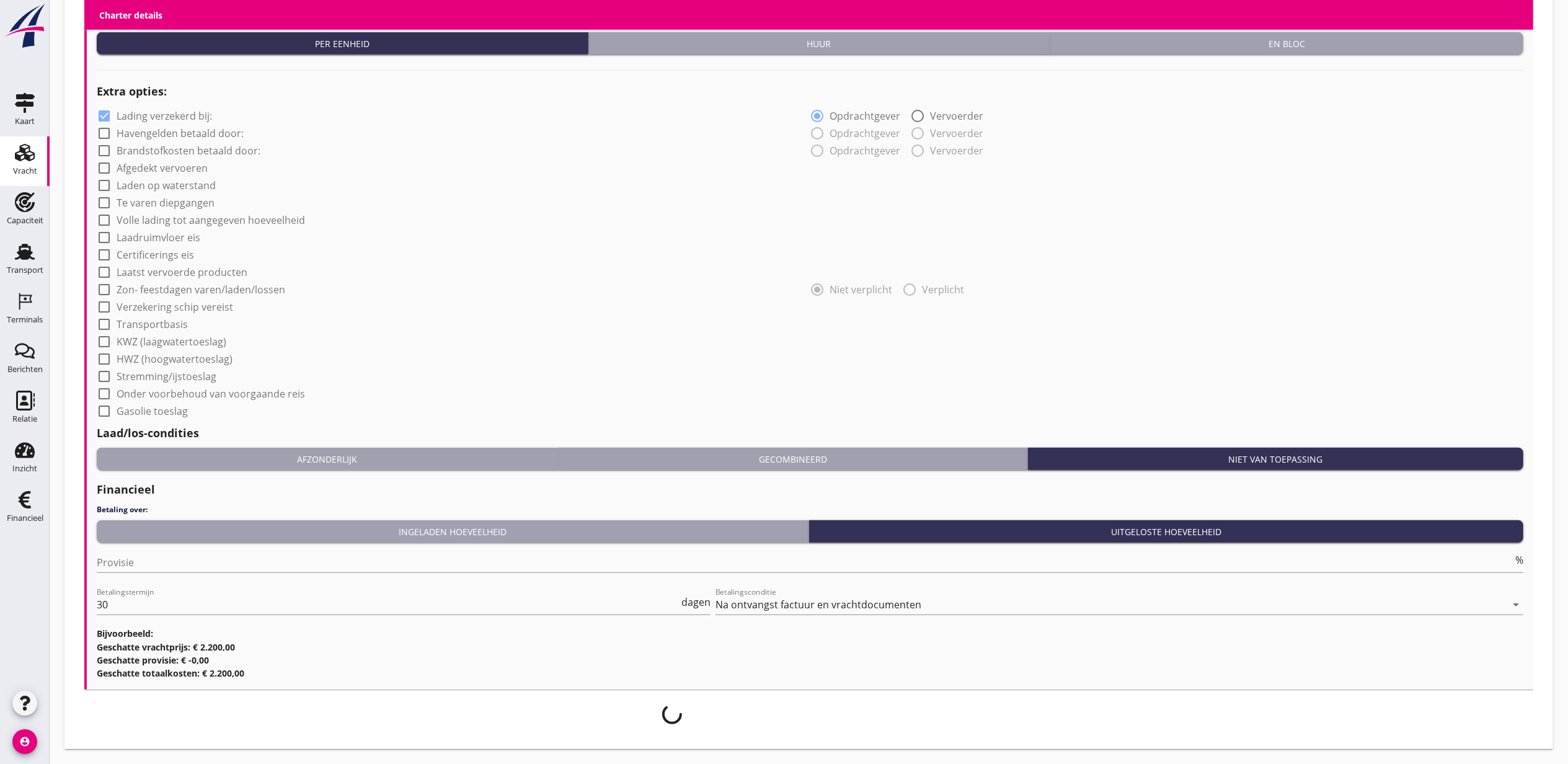
scroll to position [937, 0]
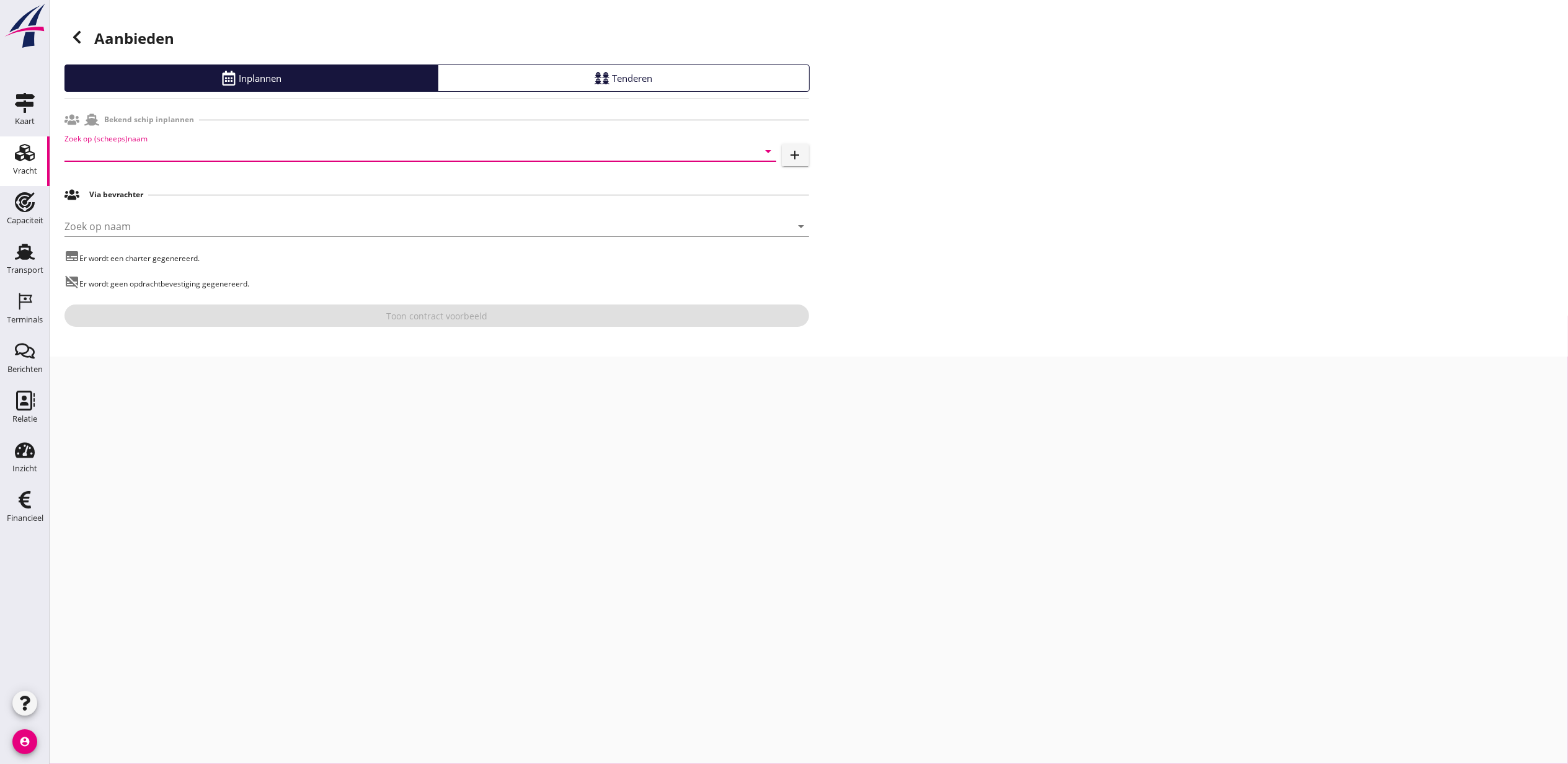
click at [168, 152] on input "Zoek op (scheeps)naam" at bounding box center [403, 151] width 677 height 20
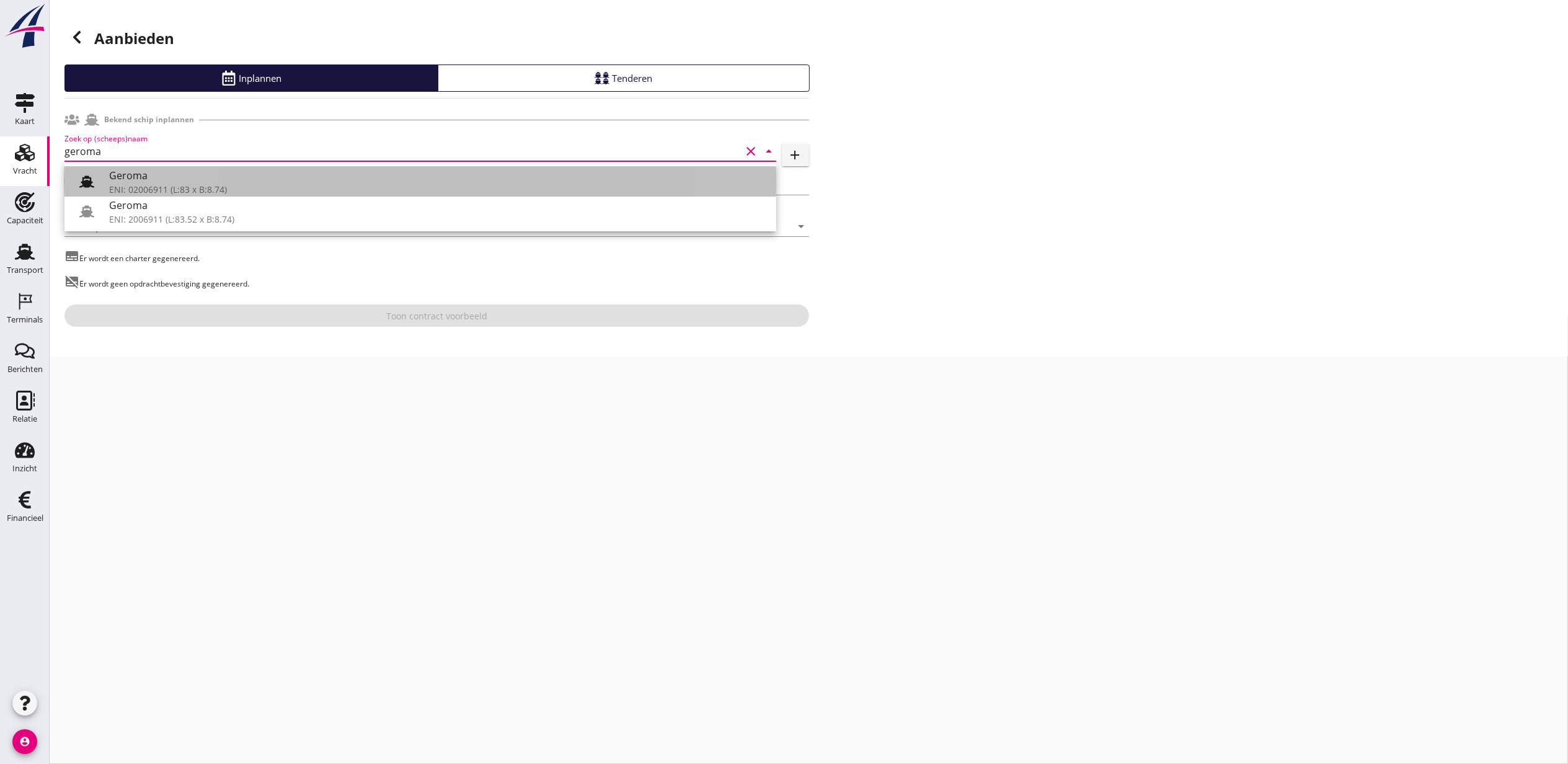
click at [182, 177] on div "Geroma" at bounding box center [437, 175] width 657 height 15
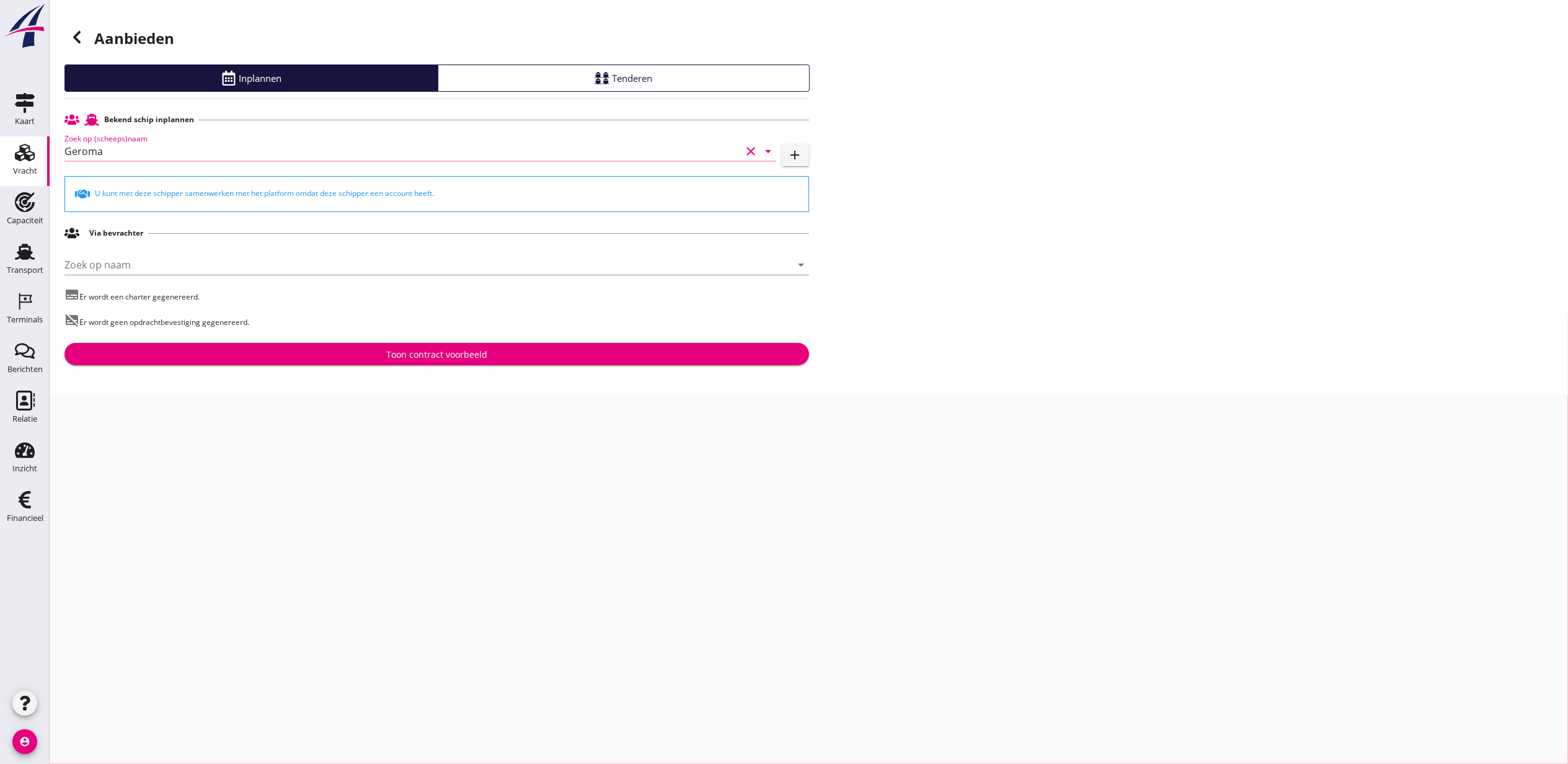
type input "Geroma"
click at [487, 349] on div "Toon contract voorbeeld" at bounding box center [437, 354] width 725 height 13
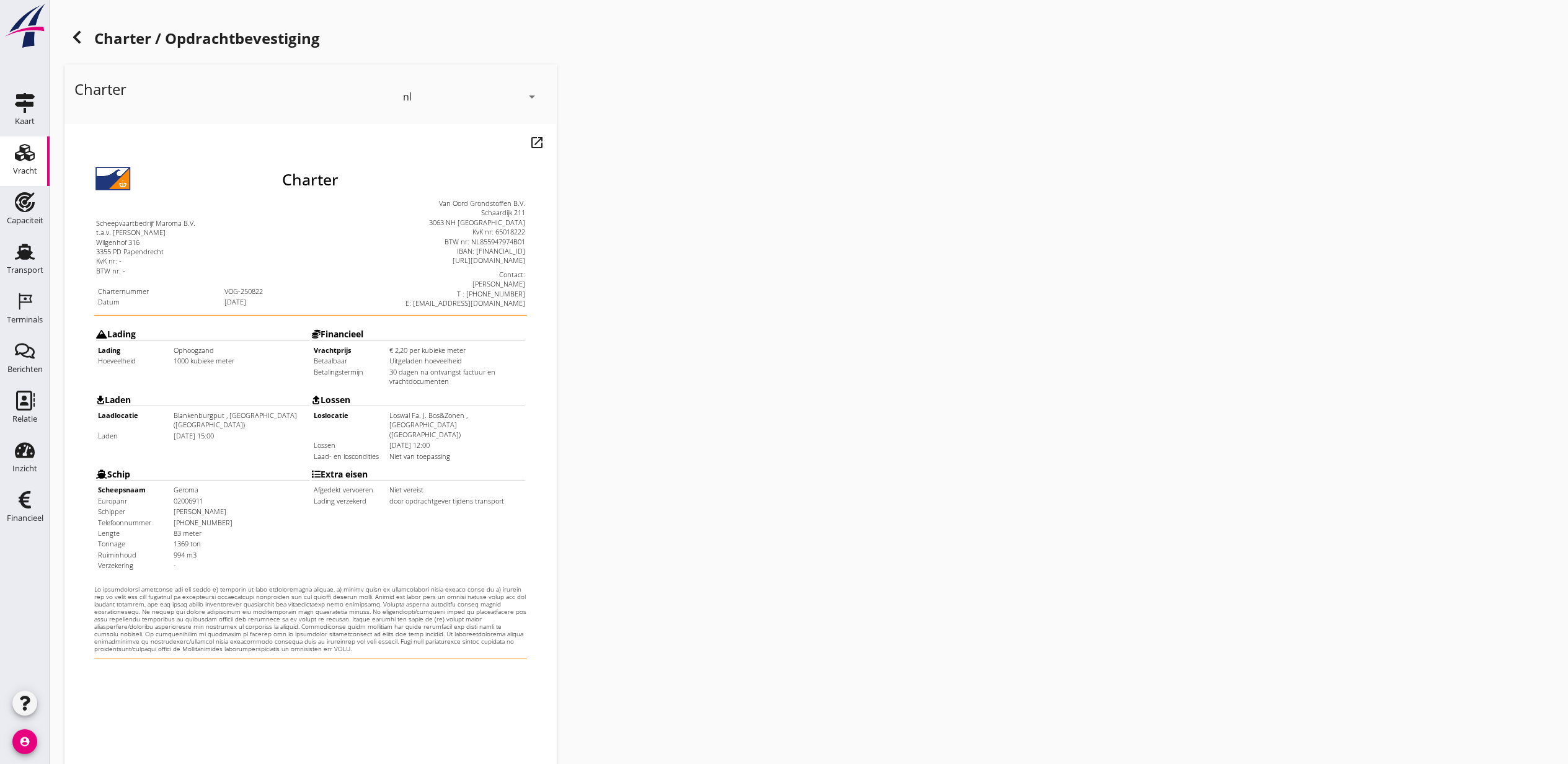
scroll to position [154, 0]
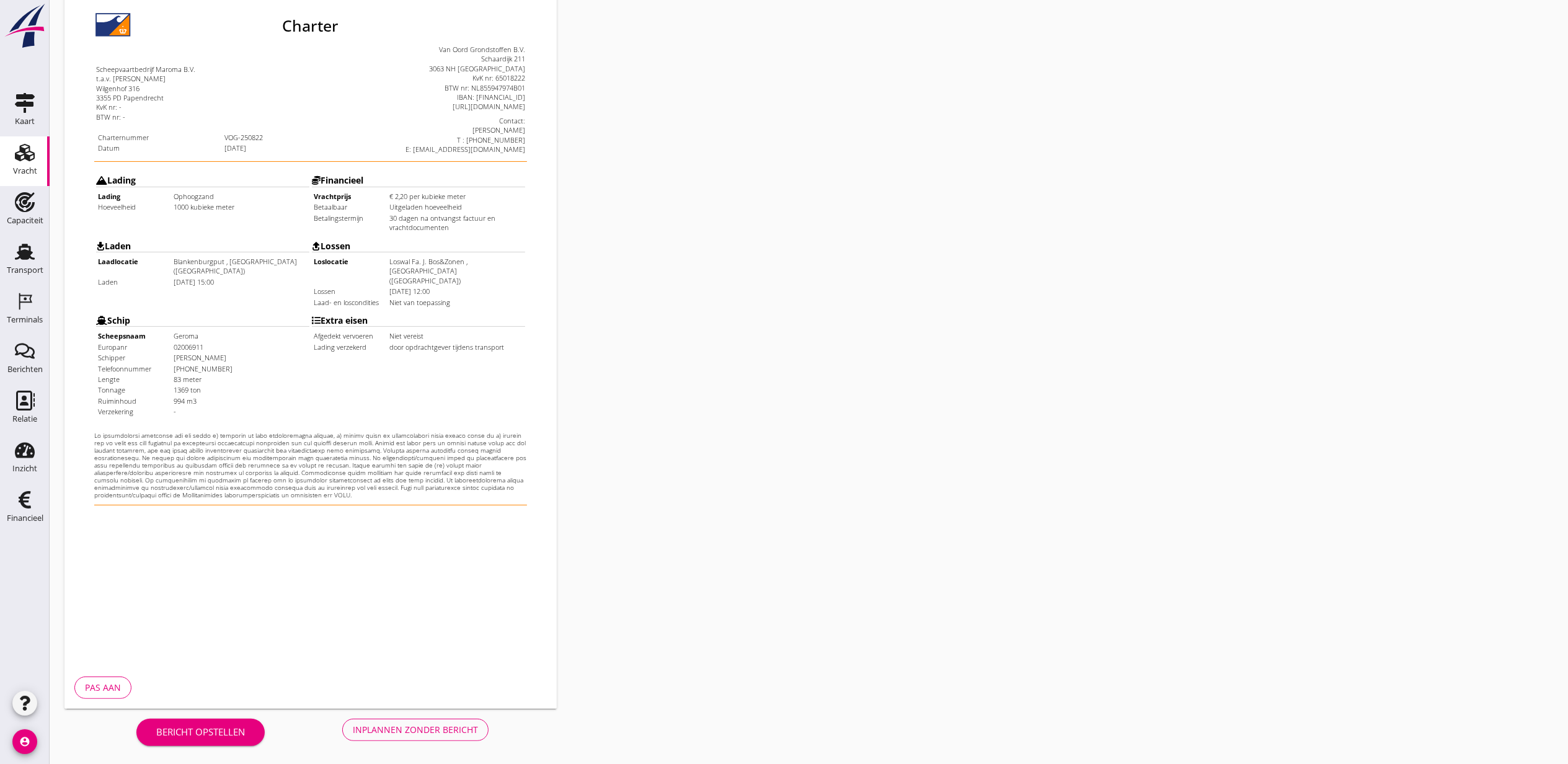
click at [420, 733] on div "Inplannen zonder bericht" at bounding box center [415, 730] width 125 height 13
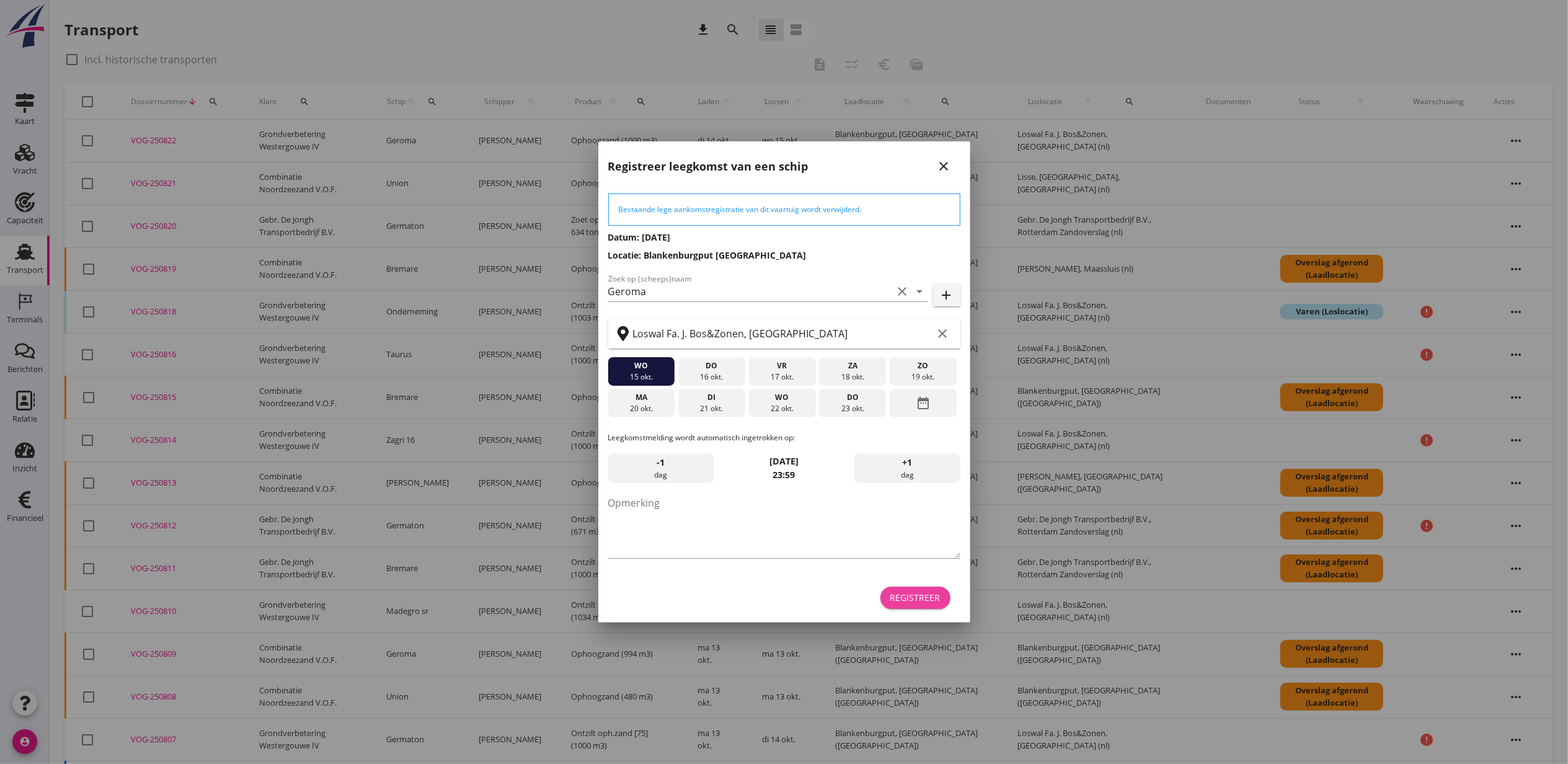
click at [913, 596] on div "Registreer" at bounding box center [914, 597] width 50 height 13
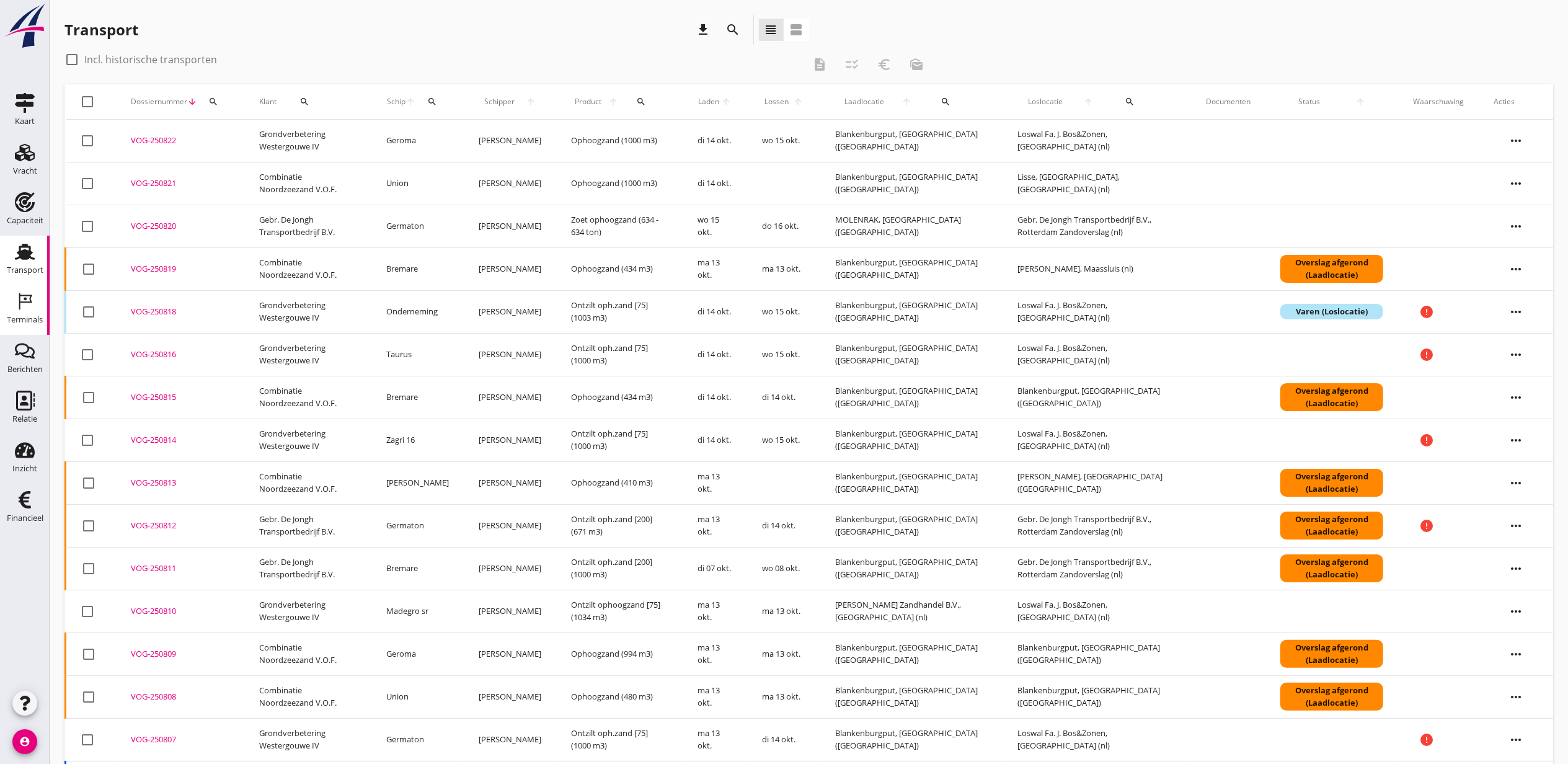
click at [31, 303] on use at bounding box center [25, 302] width 13 height 16
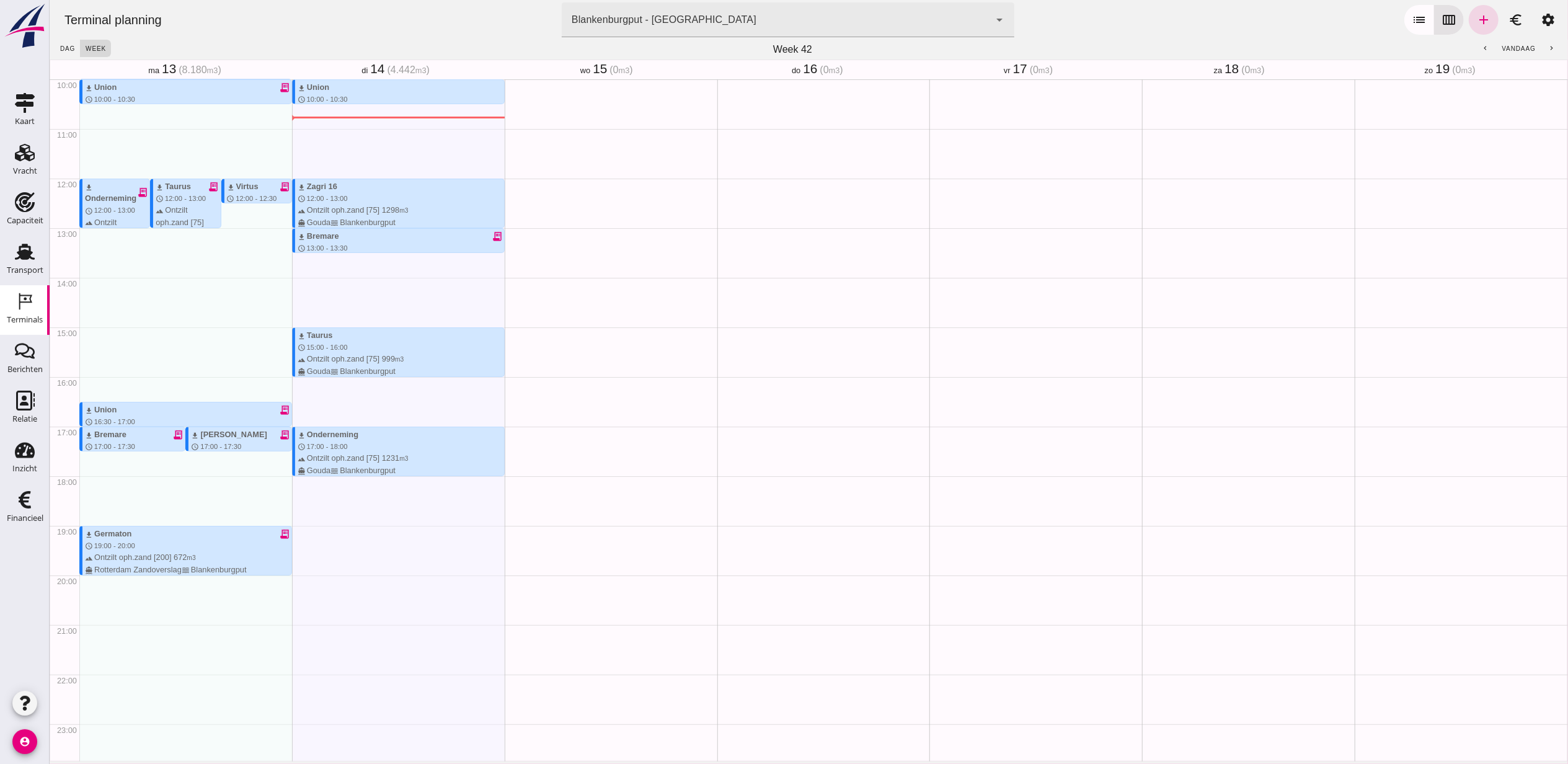
click at [703, 22] on div "Blankenburgput - [GEOGRAPHIC_DATA] e6c78bfd-e3f1-4bb9-b01e-b37ce3668b52" at bounding box center [775, 20] width 428 height 34
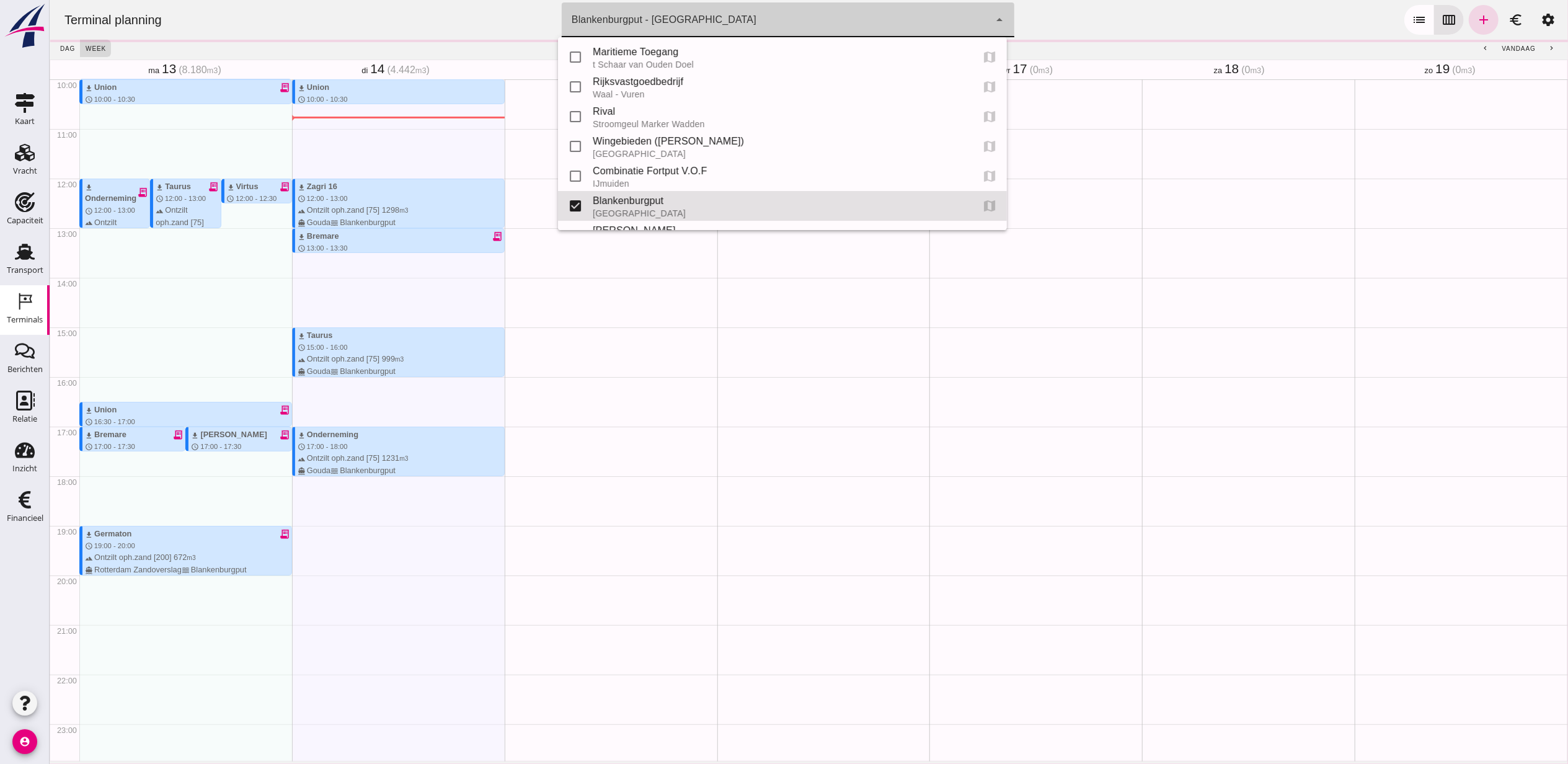
scroll to position [55, 0]
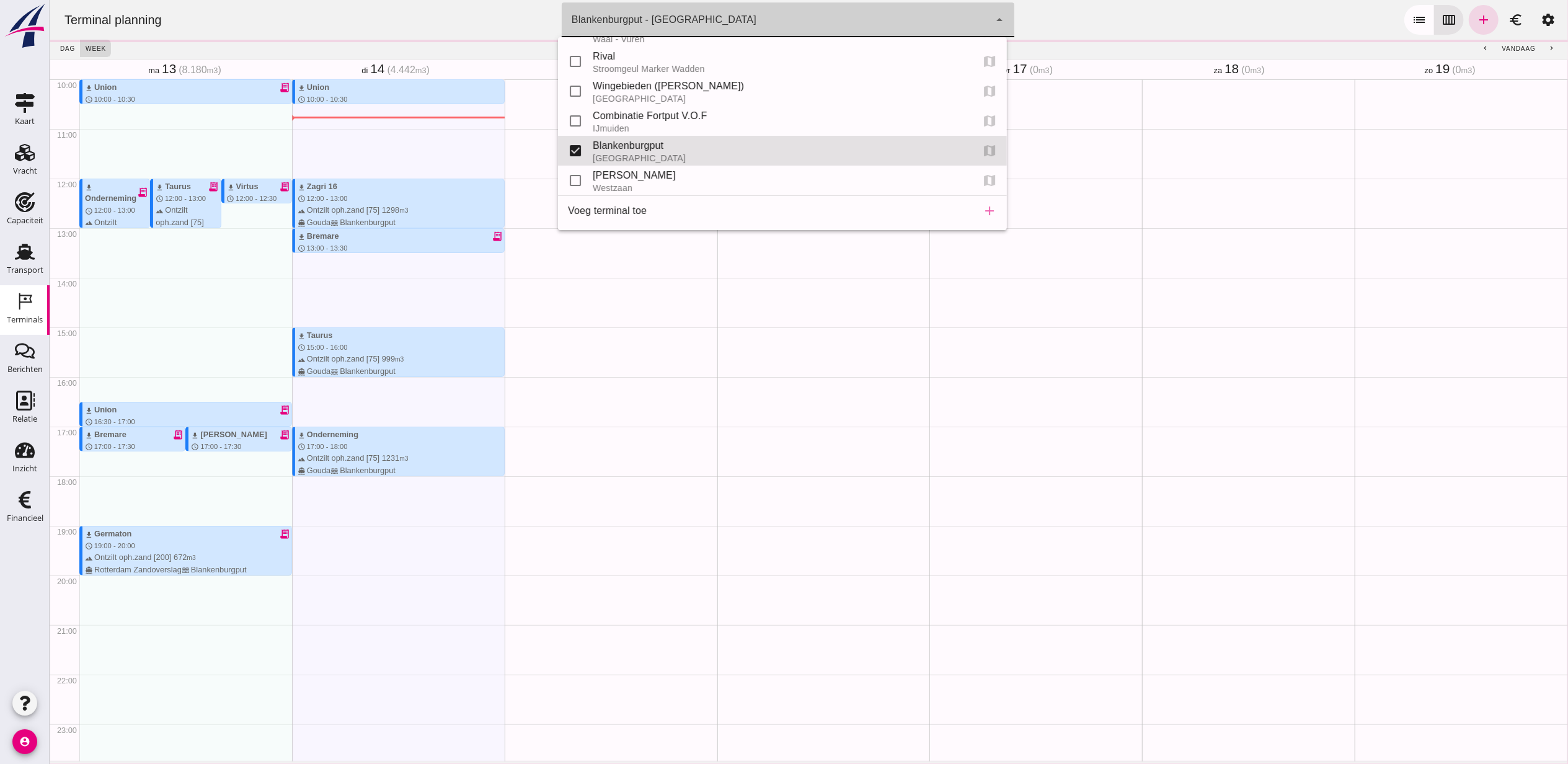
click at [698, 19] on div "Blankenburgput - [GEOGRAPHIC_DATA] e6c78bfd-e3f1-4bb9-b01e-b37ce3668b52" at bounding box center [775, 20] width 428 height 34
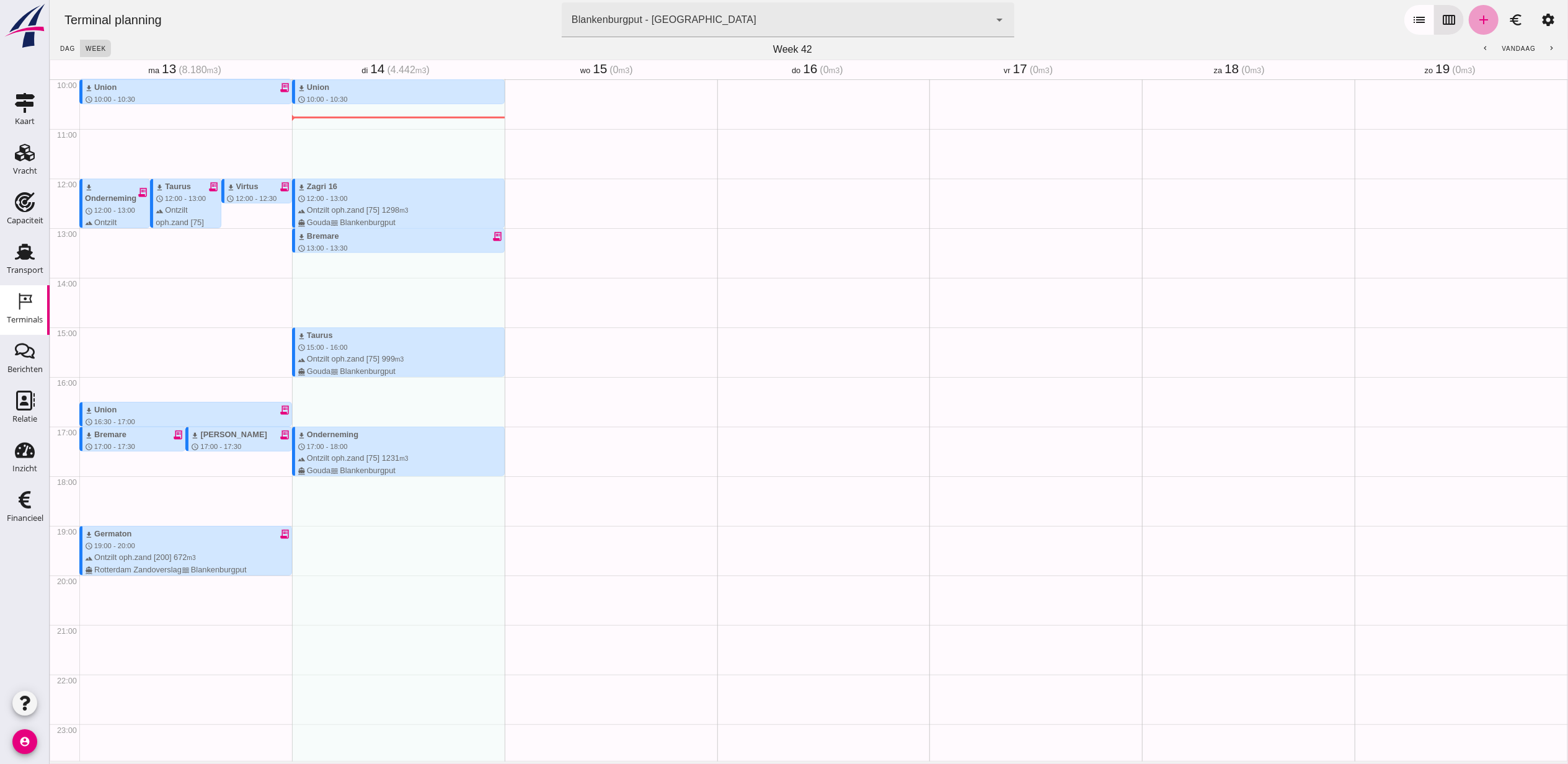
drag, startPoint x: 398, startPoint y: 289, endPoint x: 1482, endPoint y: 18, distance: 1117.4
click at [1482, 18] on link "add" at bounding box center [1483, 20] width 29 height 29
type input "Combinatie Noordzeezand V.O.F."
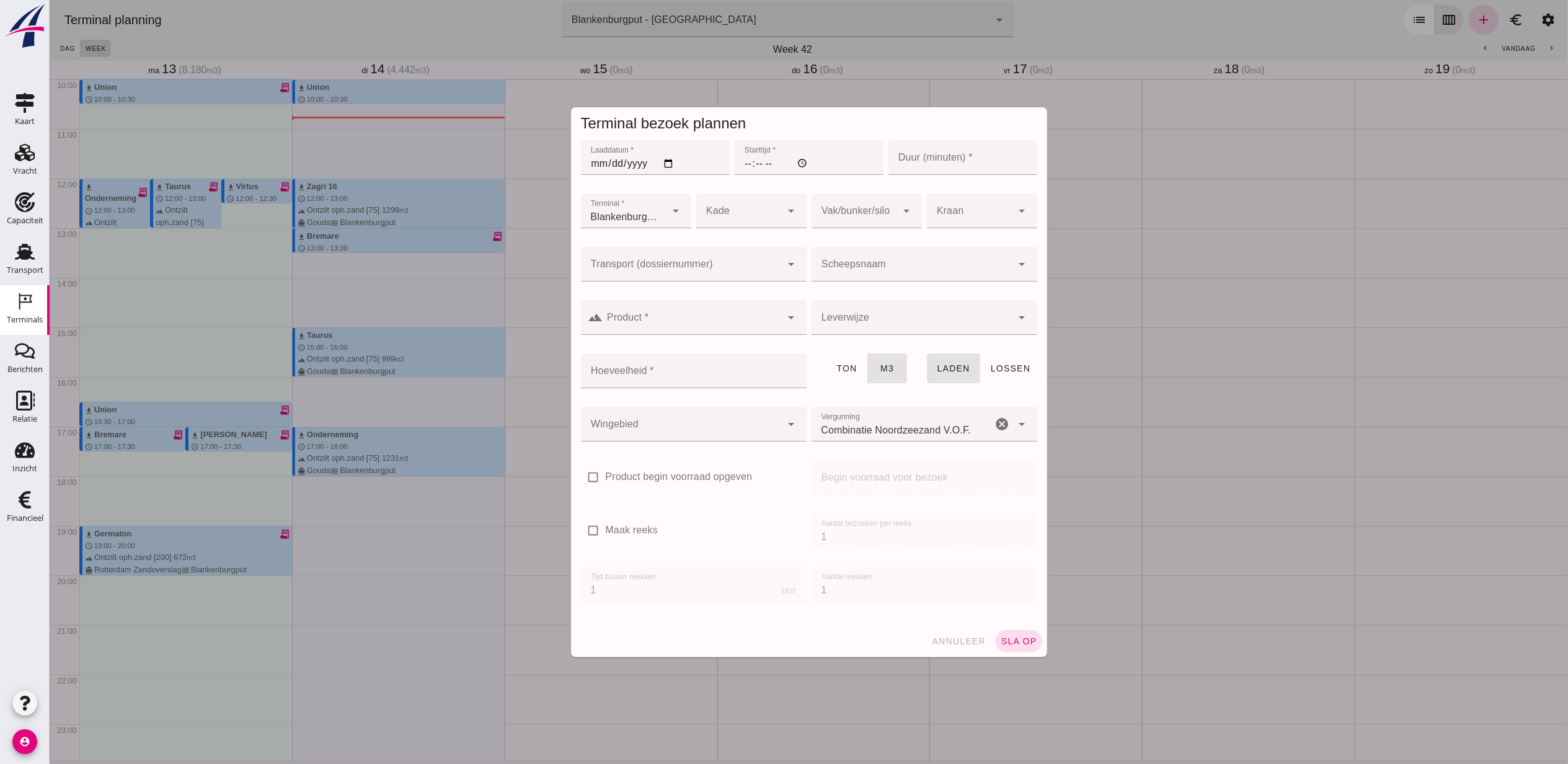
click at [667, 162] on input "Laaddatum *" at bounding box center [654, 157] width 149 height 34
type input "[DATE]"
click at [742, 166] on input "Starttijd *" at bounding box center [808, 157] width 149 height 34
type input "15:00"
type input "60"
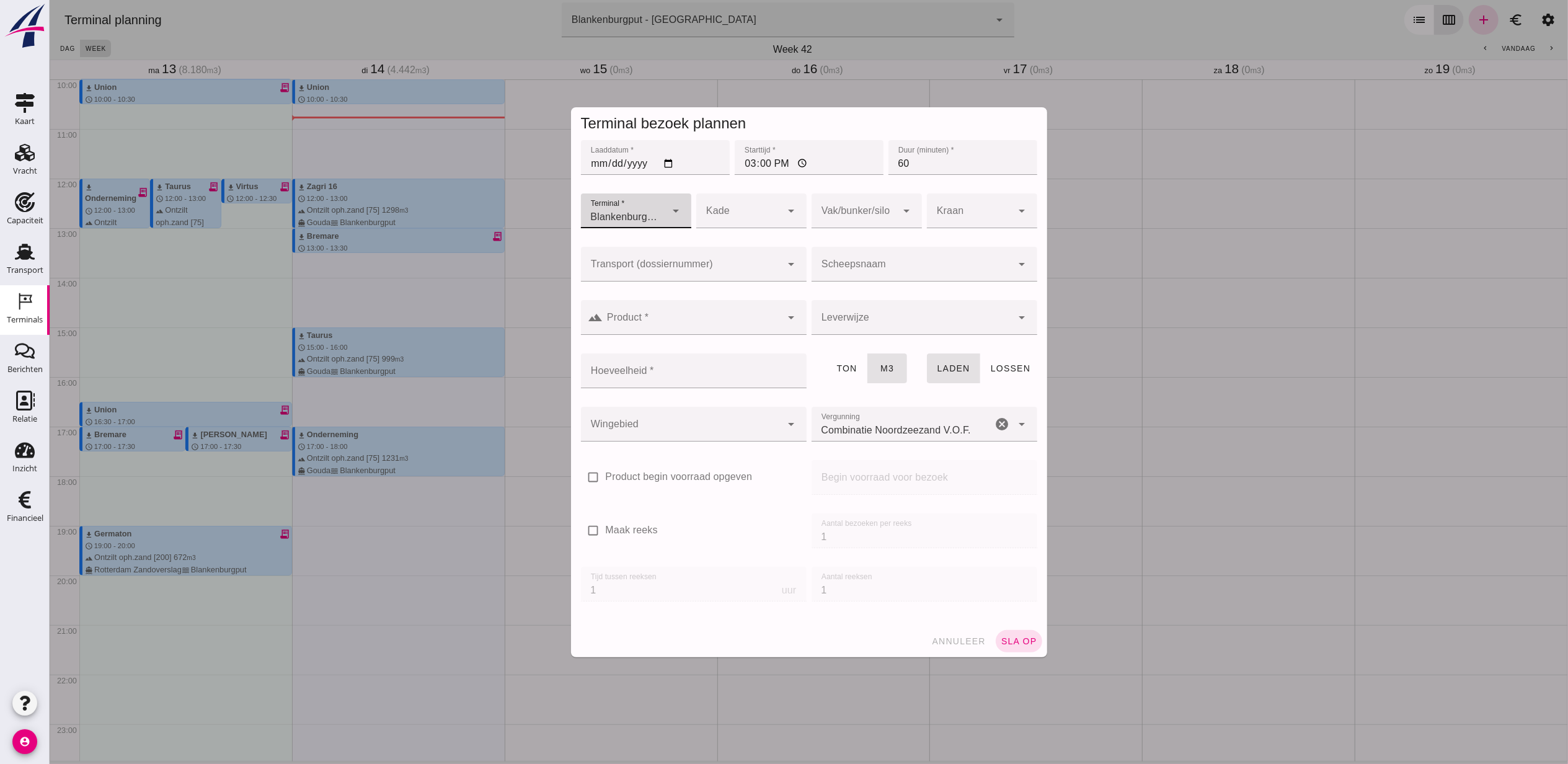
click at [737, 251] on div at bounding box center [681, 264] width 201 height 34
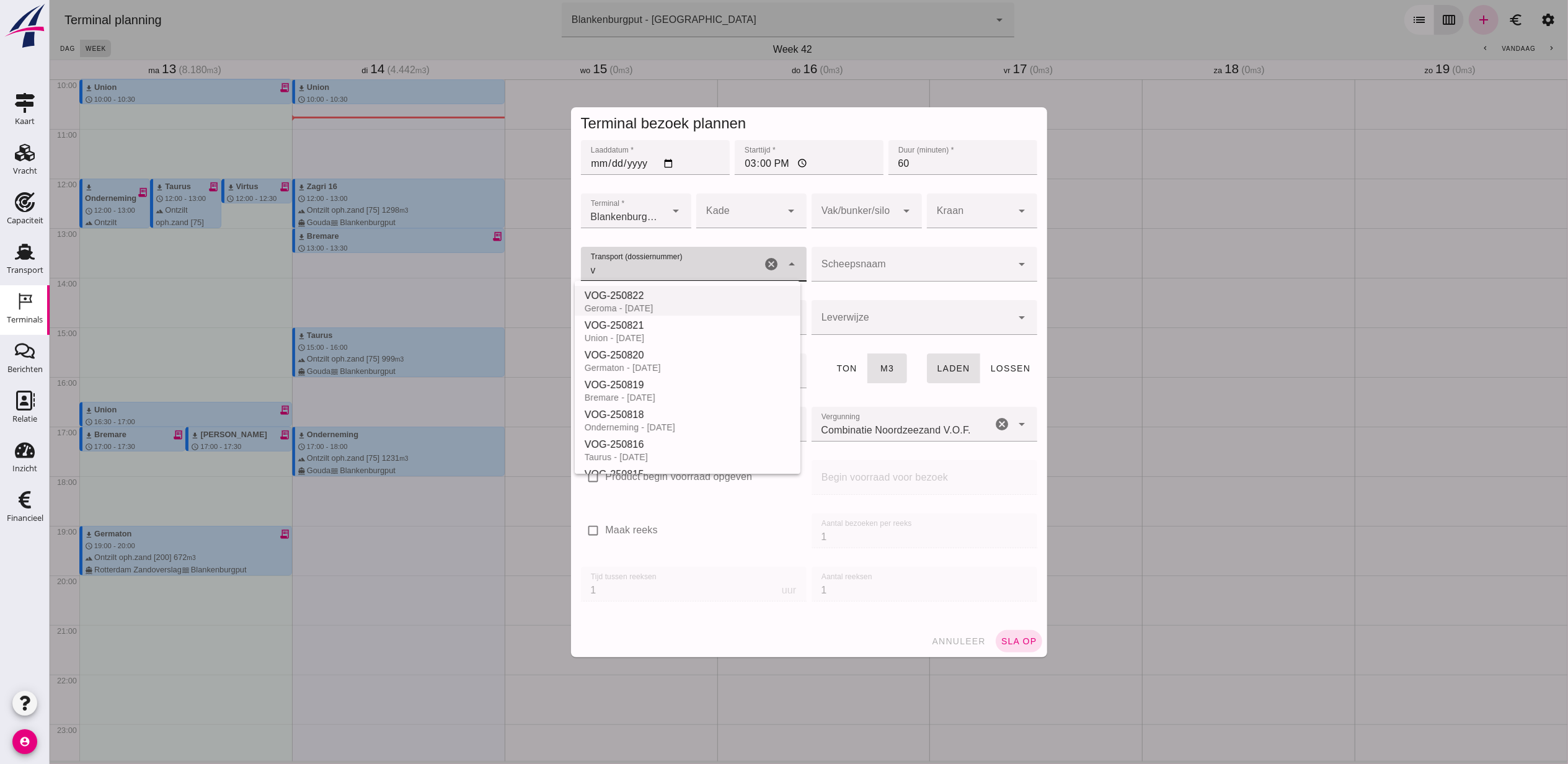
click at [684, 293] on div "VOG-250822" at bounding box center [687, 295] width 206 height 15
type input "VOG-250822"
type input "franco_on_shore"
type input "994"
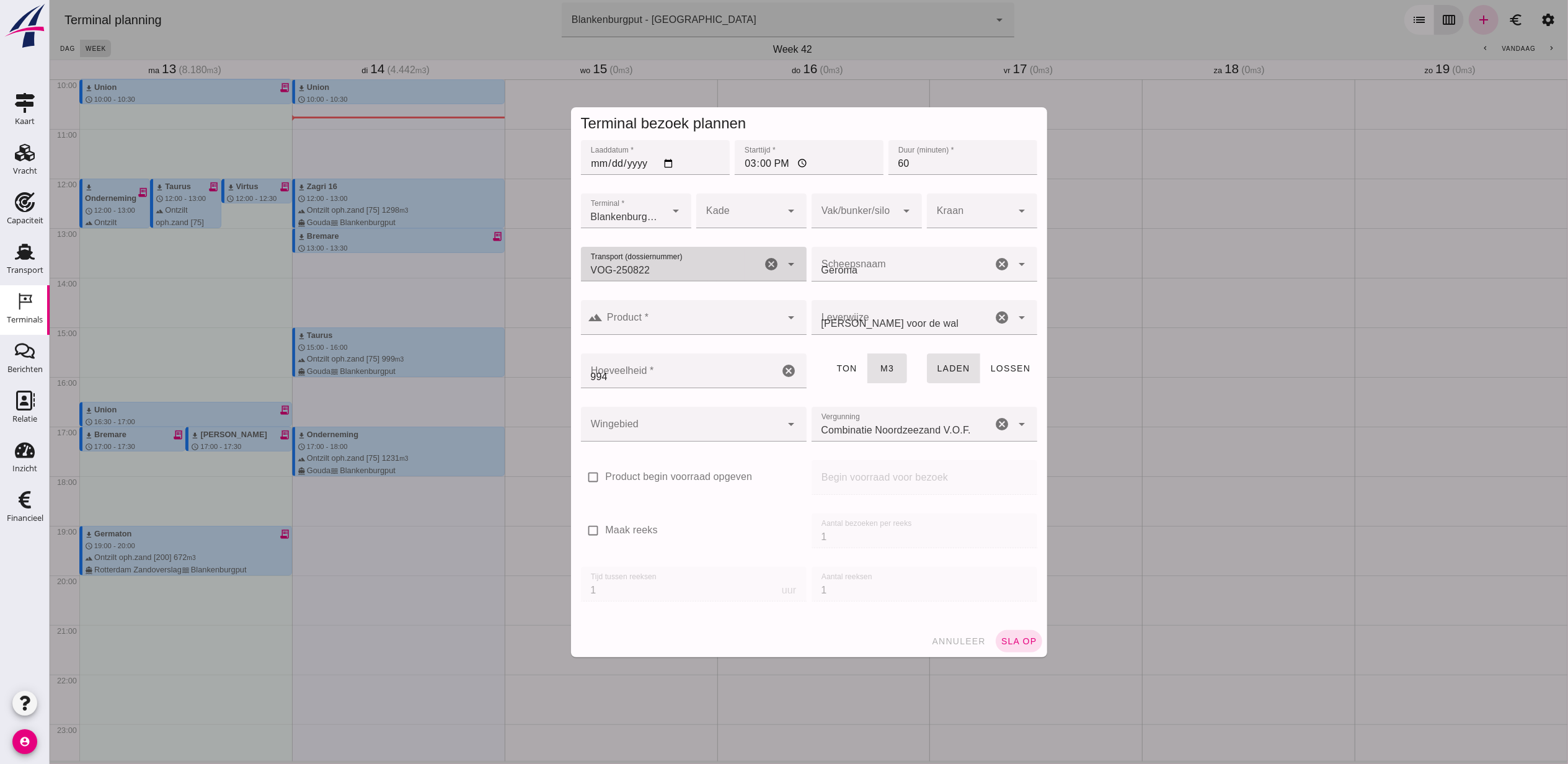
type input "VOG-250822"
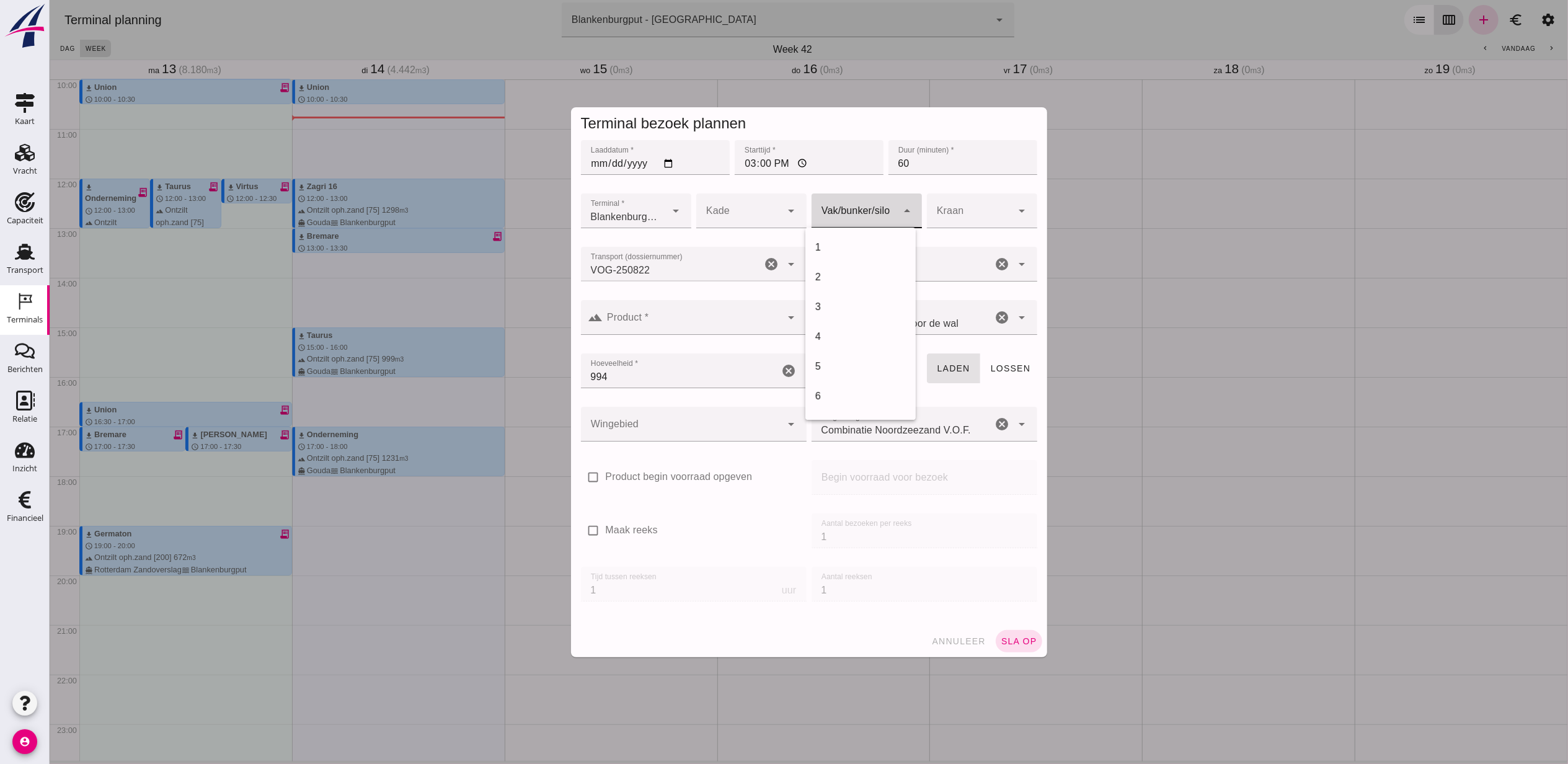
click at [833, 213] on div at bounding box center [853, 210] width 86 height 34
click at [833, 242] on div "18" at bounding box center [860, 247] width 91 height 15
type input "366"
drag, startPoint x: 648, startPoint y: 442, endPoint x: 652, endPoint y: 421, distance: 21.4
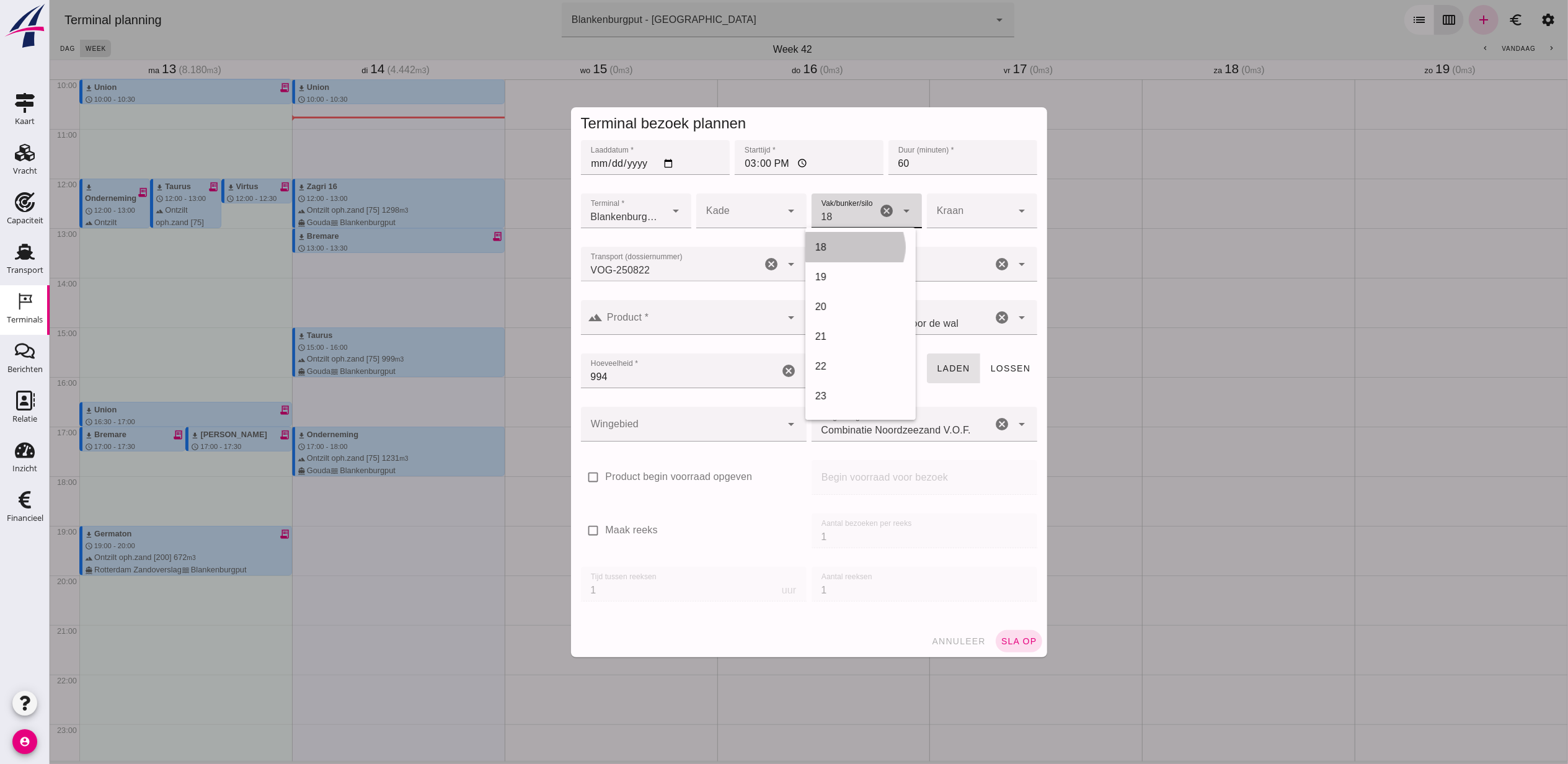
click at [649, 442] on div at bounding box center [693, 448] width 226 height 14
click at [652, 421] on div at bounding box center [681, 424] width 201 height 34
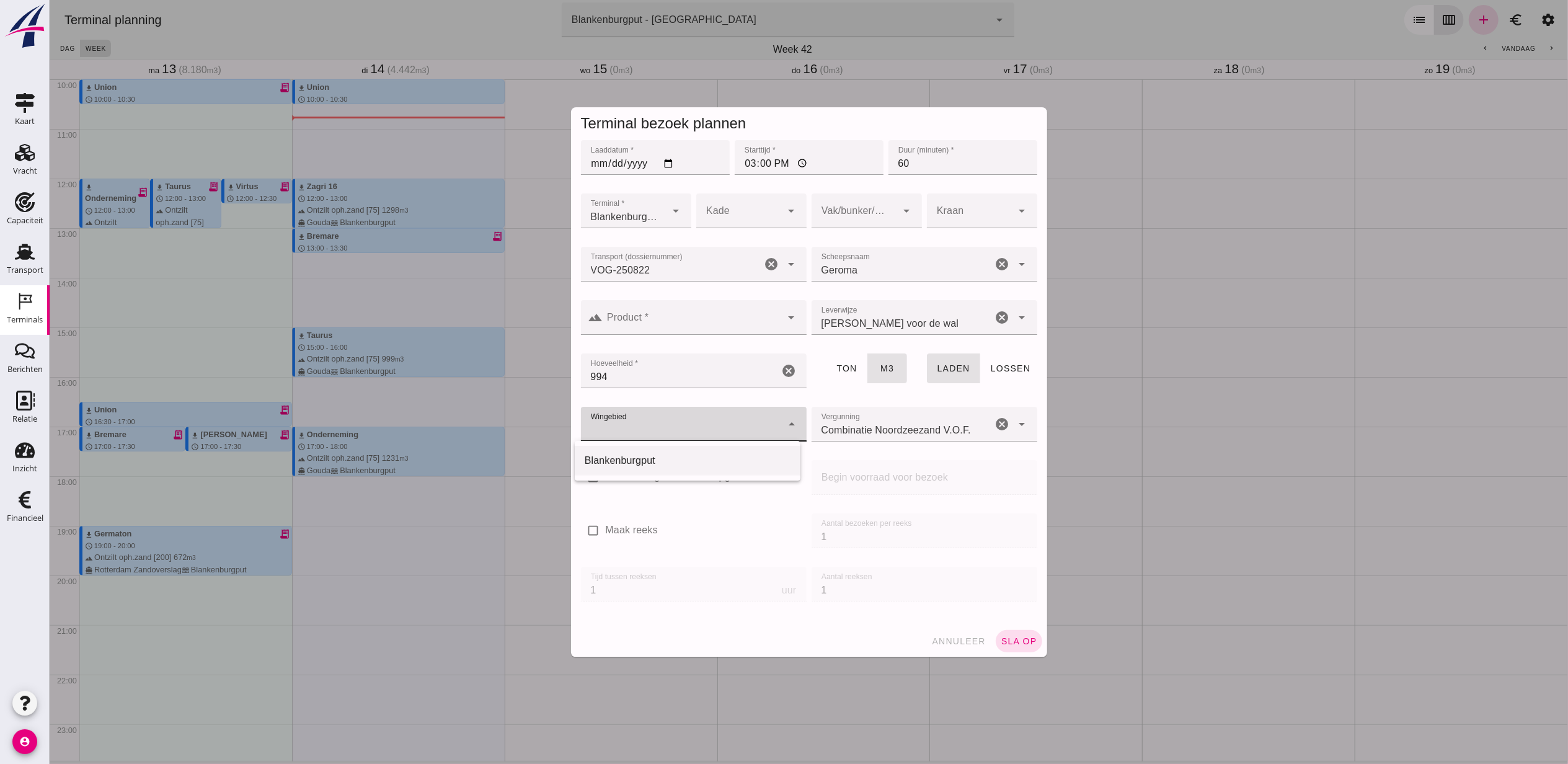
click at [645, 462] on div "Blankenburgput" at bounding box center [687, 461] width 206 height 15
type input "333"
click at [1021, 642] on span "sla op" at bounding box center [1018, 641] width 37 height 10
click at [685, 317] on input "Product *" at bounding box center [692, 324] width 178 height 15
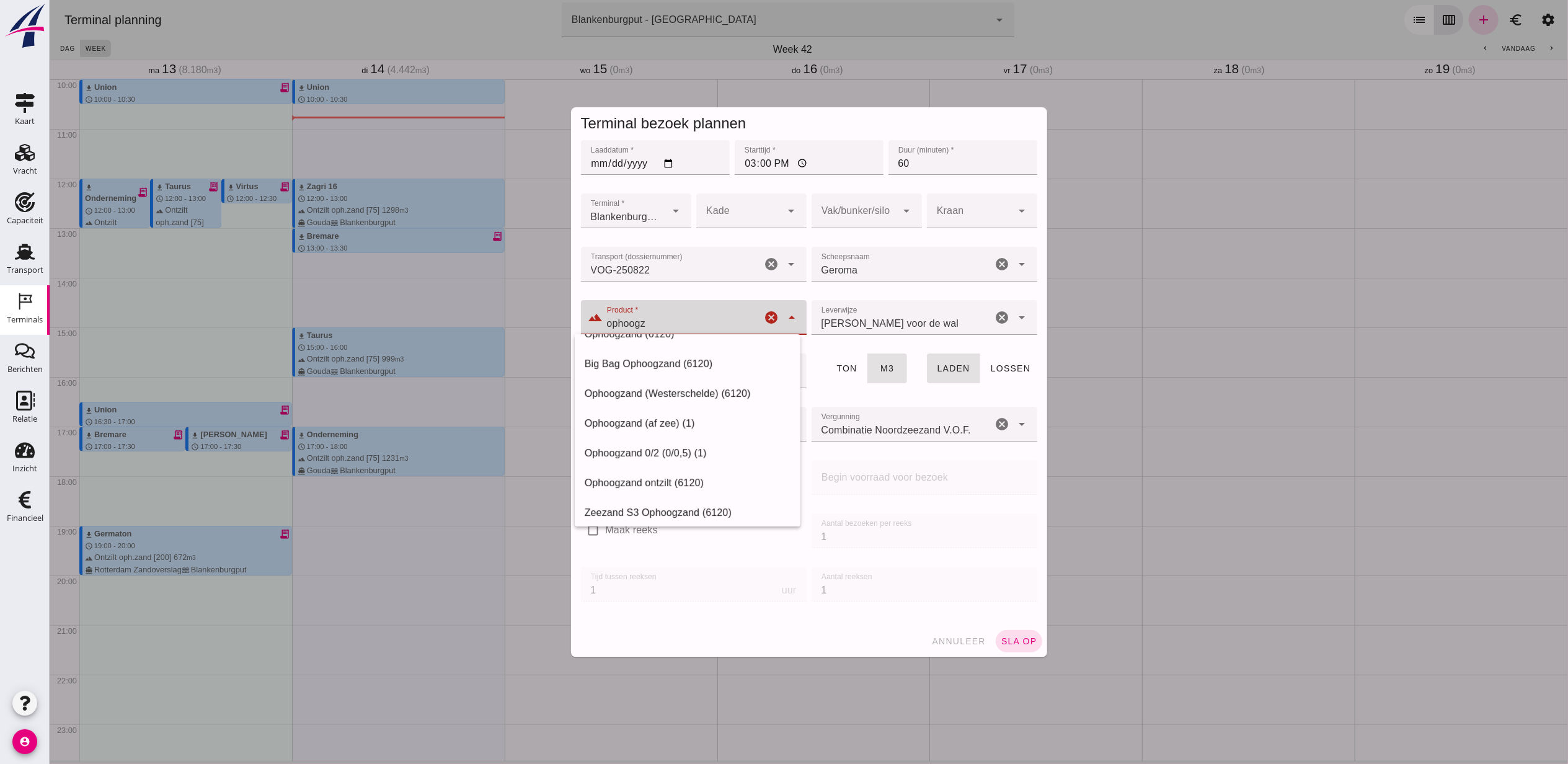
scroll to position [0, 0]
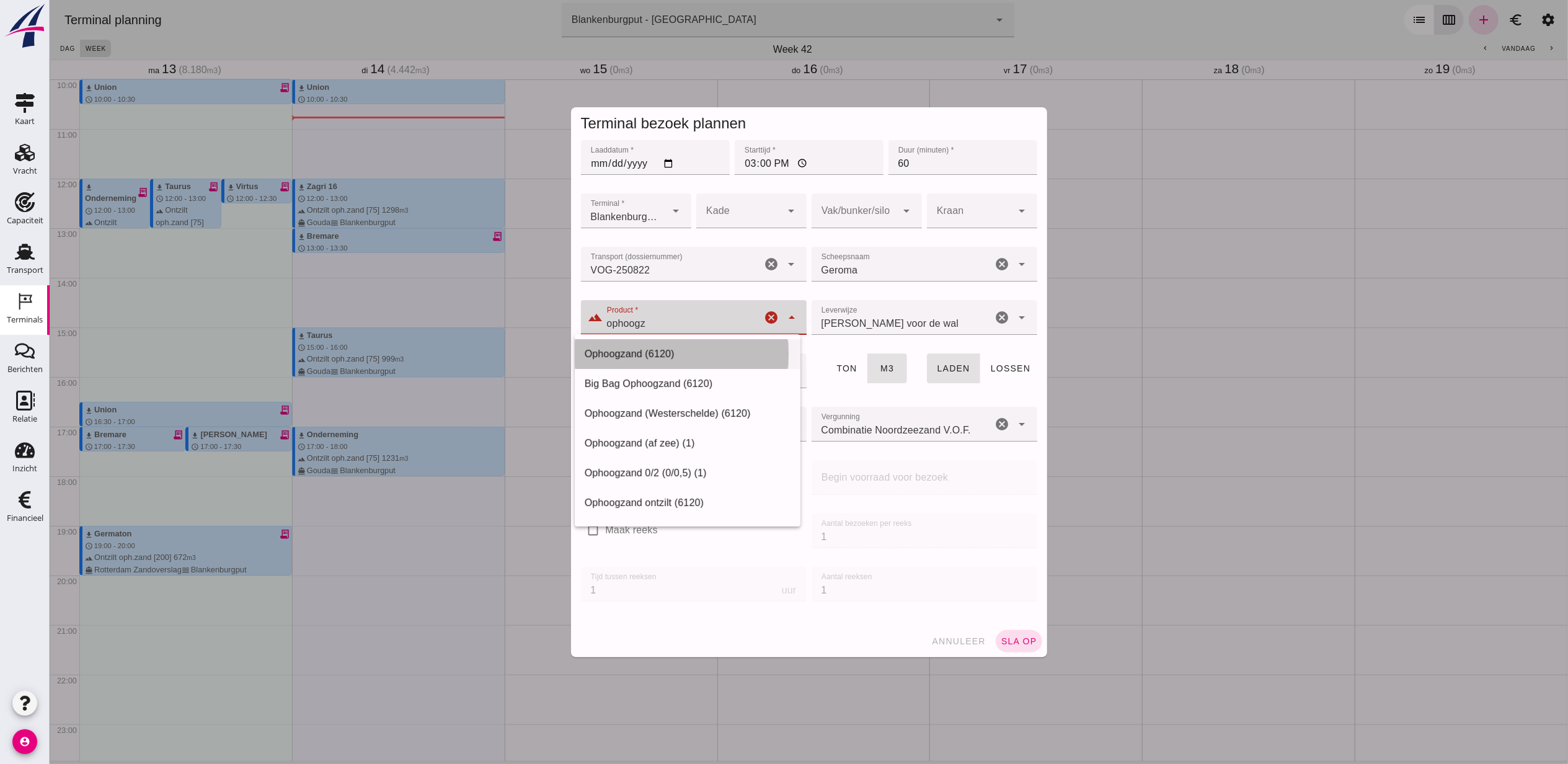
click at [714, 353] on div "Ophoogzand (6120)" at bounding box center [687, 354] width 206 height 15
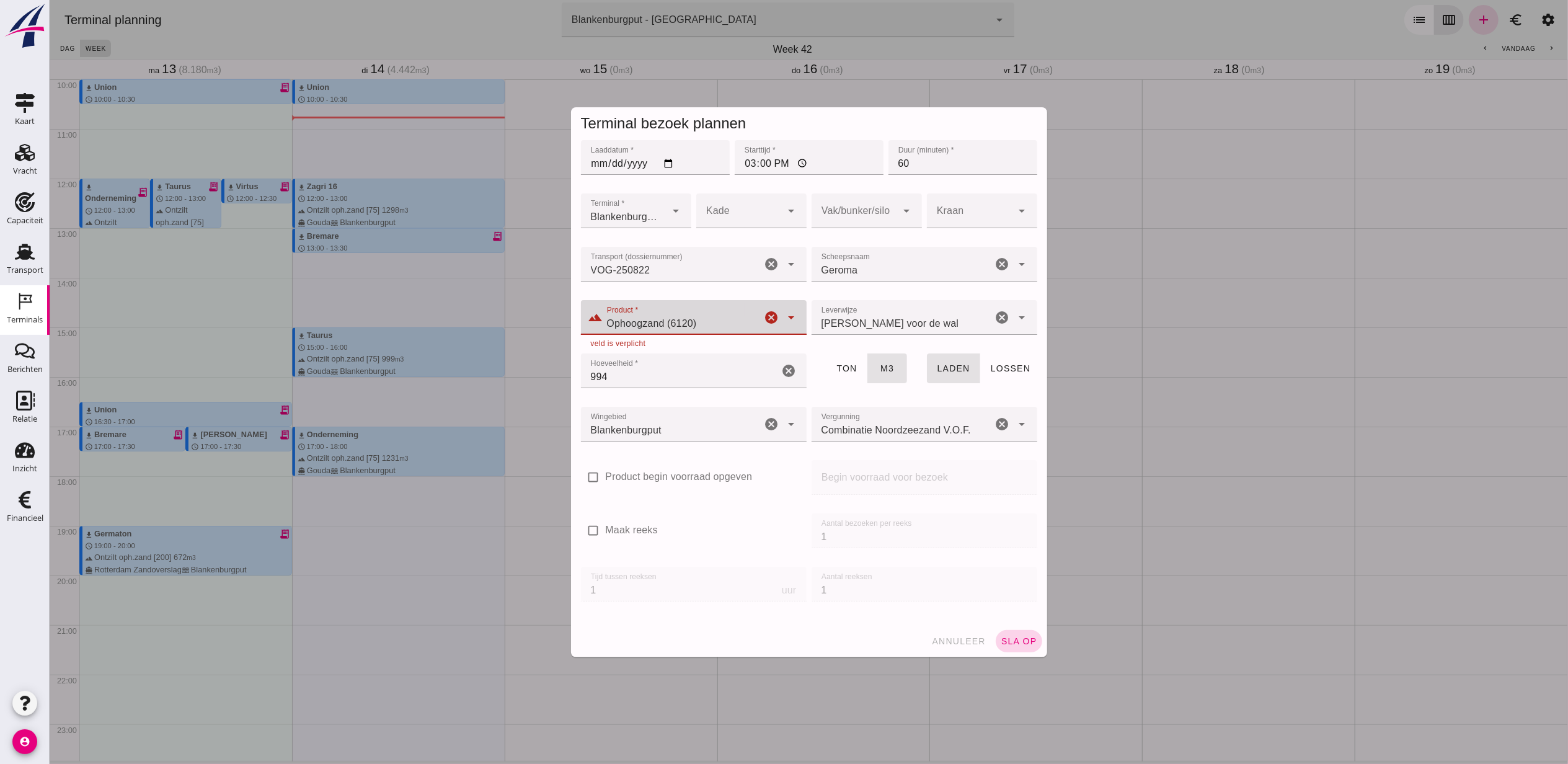
type input "Ophoogzand (6120)"
click at [1002, 645] on span "sla op" at bounding box center [1018, 641] width 37 height 10
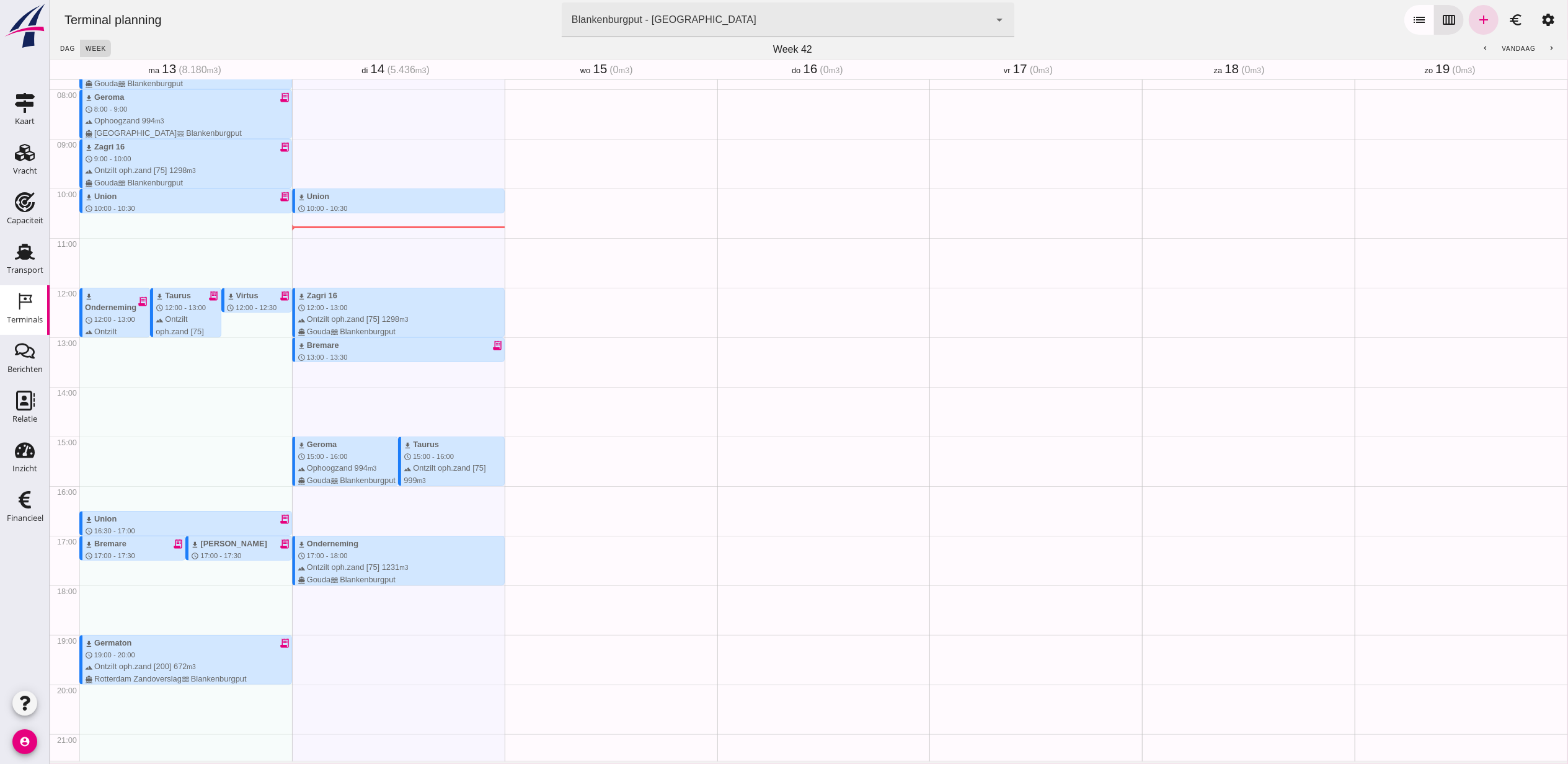
scroll to position [413, 0]
